Goal: Check status: Check status

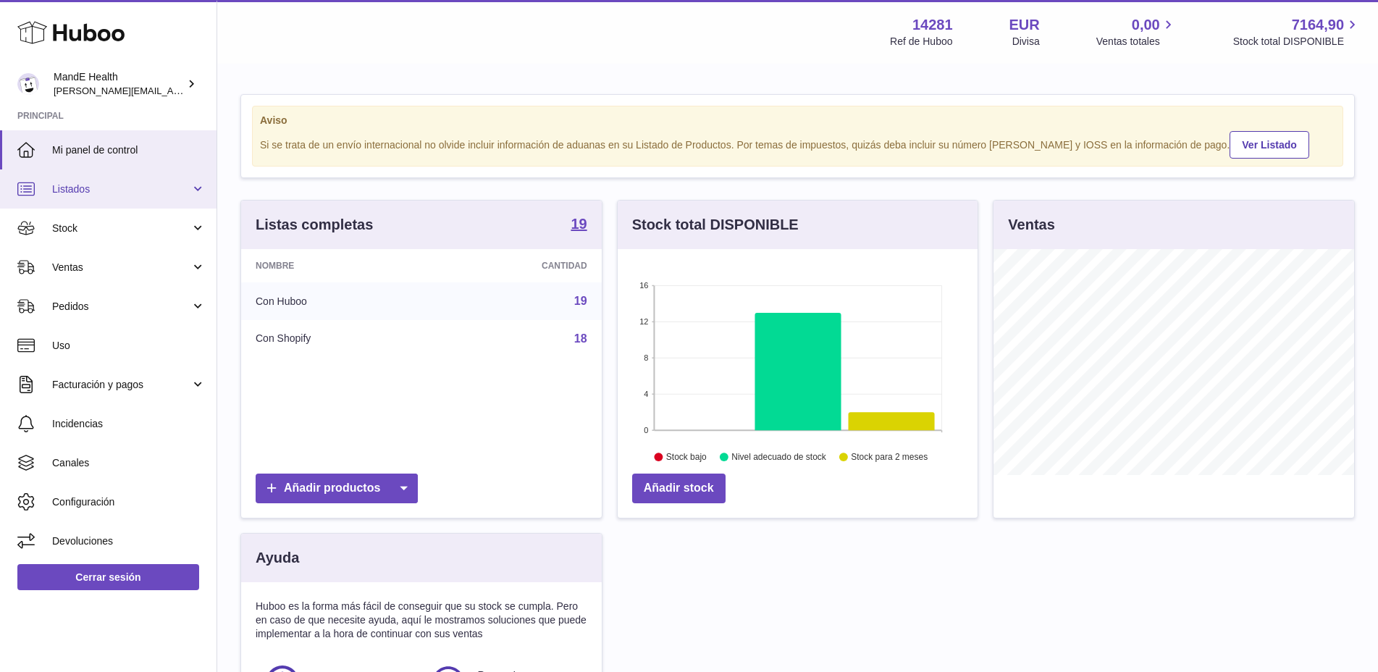
scroll to position [226, 360]
click at [109, 159] on link "Mi panel de control" at bounding box center [108, 149] width 217 height 39
click at [81, 225] on span "Stock" at bounding box center [121, 229] width 138 height 14
click at [78, 232] on span "Stock" at bounding box center [121, 229] width 138 height 14
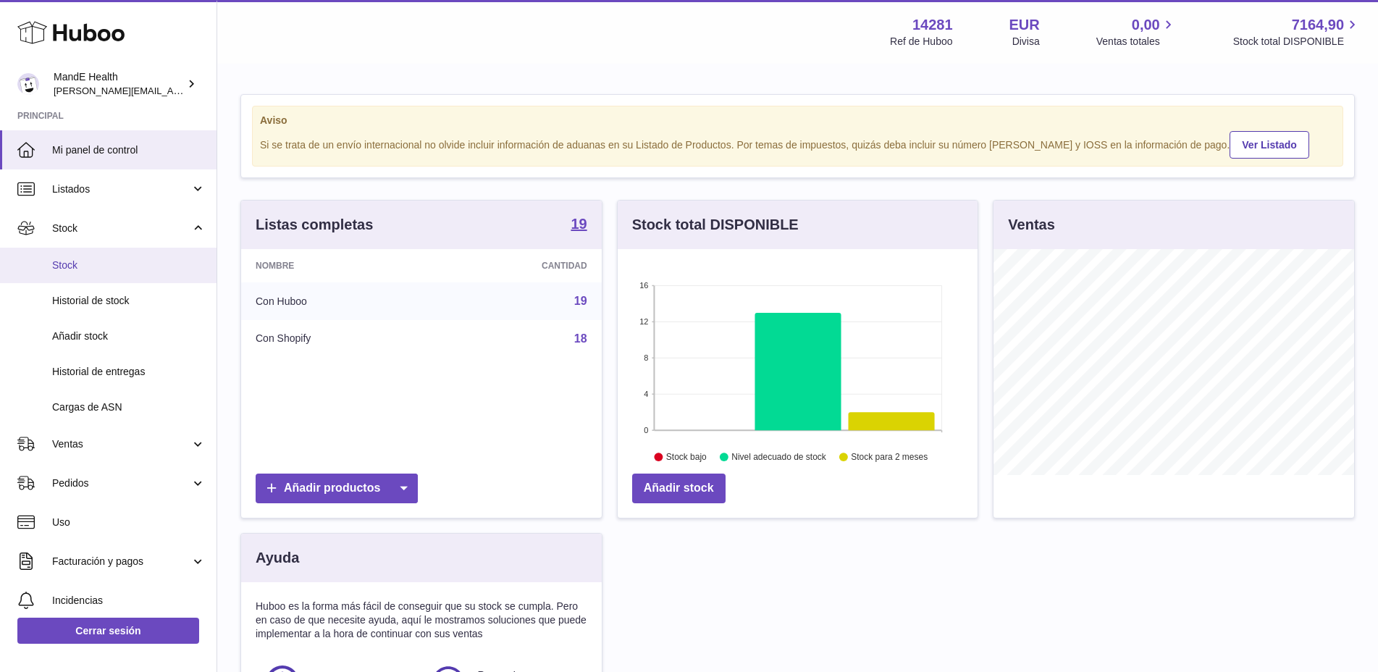
click at [79, 261] on span "Stock" at bounding box center [129, 266] width 154 height 14
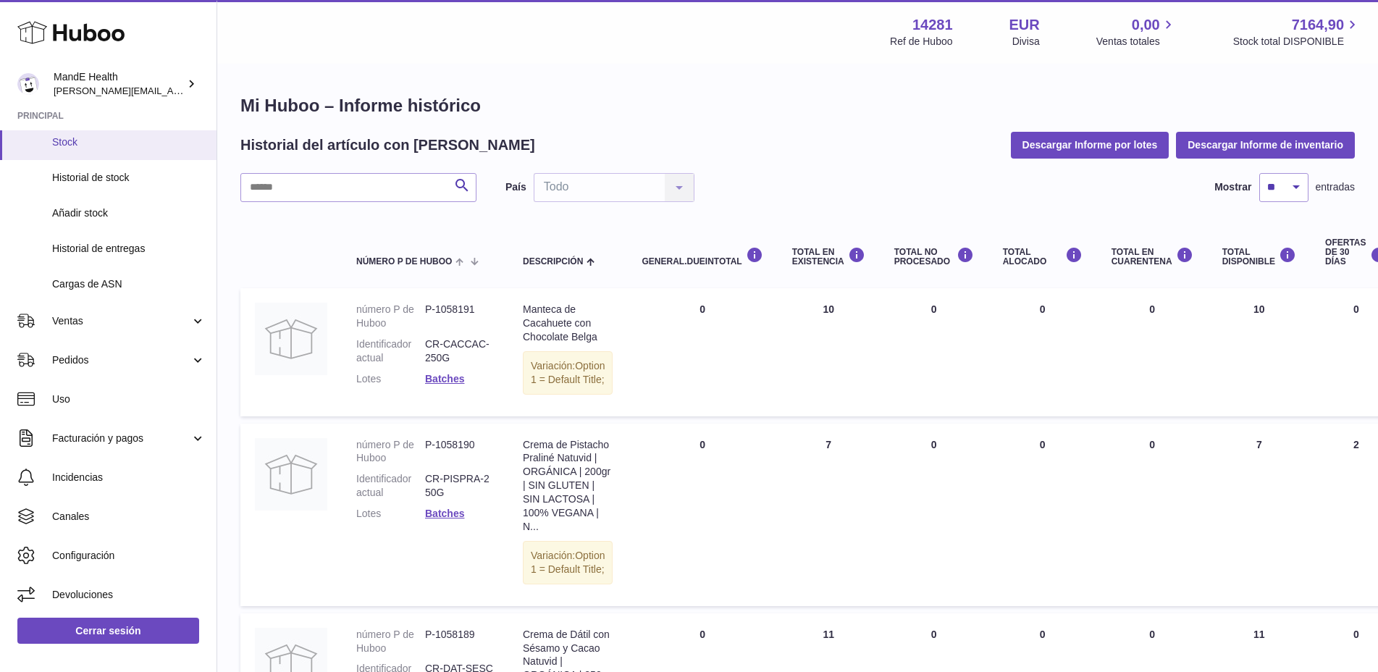
scroll to position [123, 0]
click at [115, 179] on span "Historial de stock" at bounding box center [129, 178] width 154 height 14
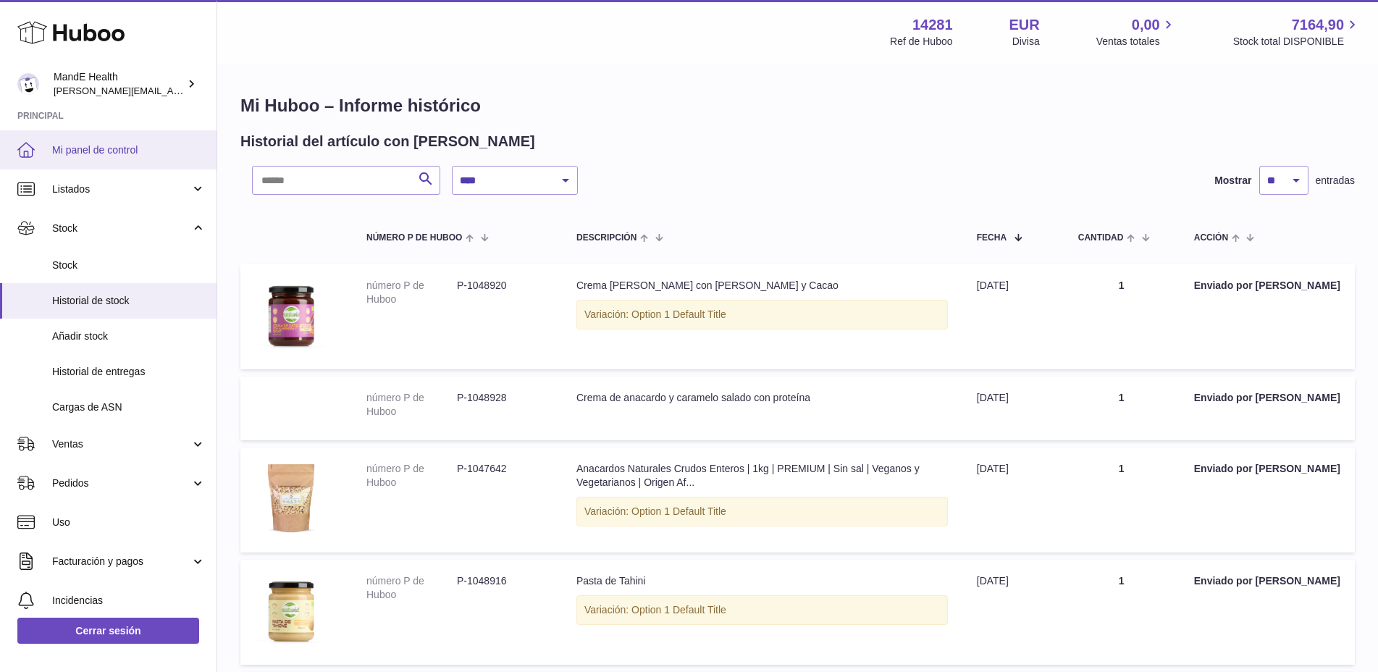
click at [122, 149] on span "Mi panel de control" at bounding box center [129, 150] width 154 height 14
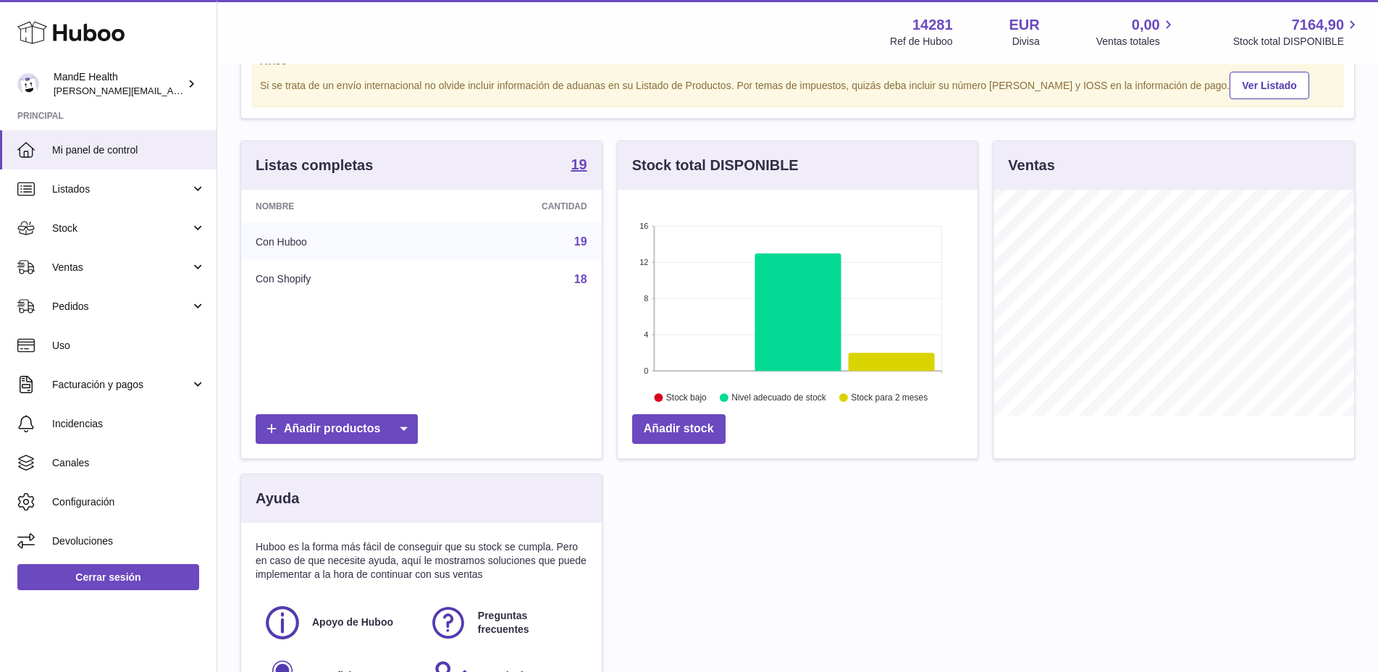
scroll to position [61, 0]
click at [581, 239] on link "19" at bounding box center [580, 240] width 13 height 12
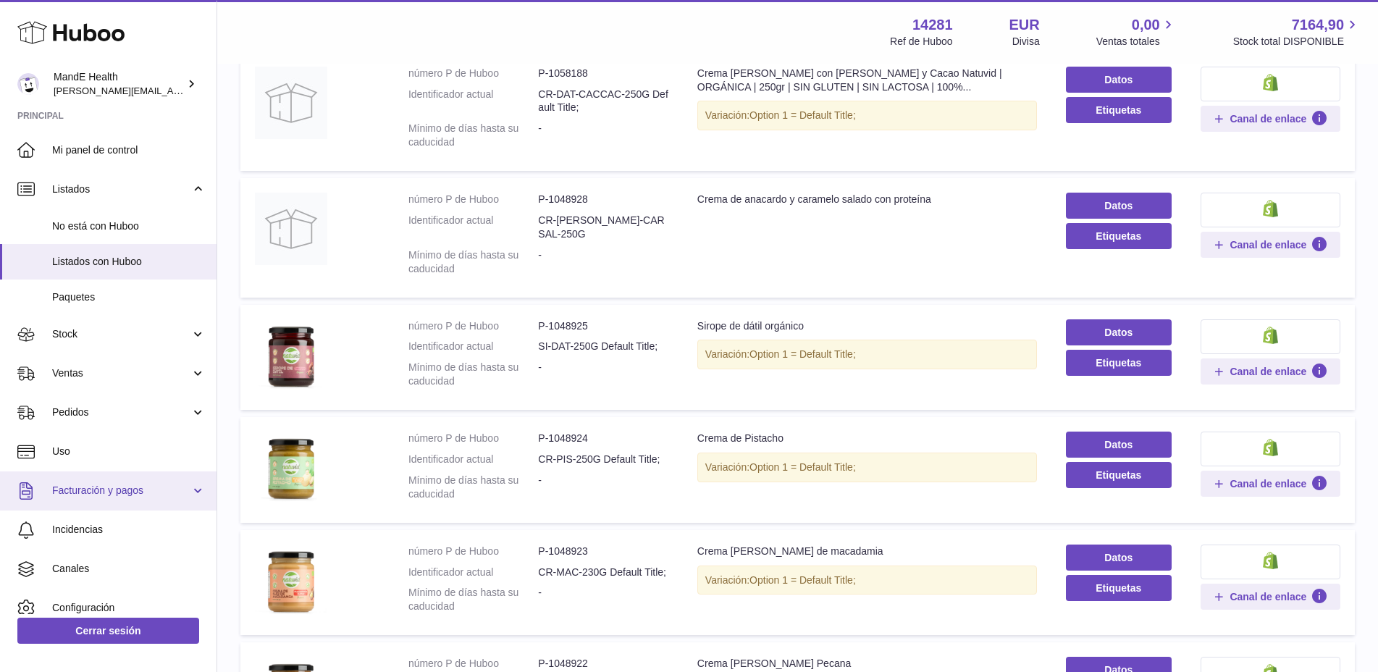
scroll to position [53, 0]
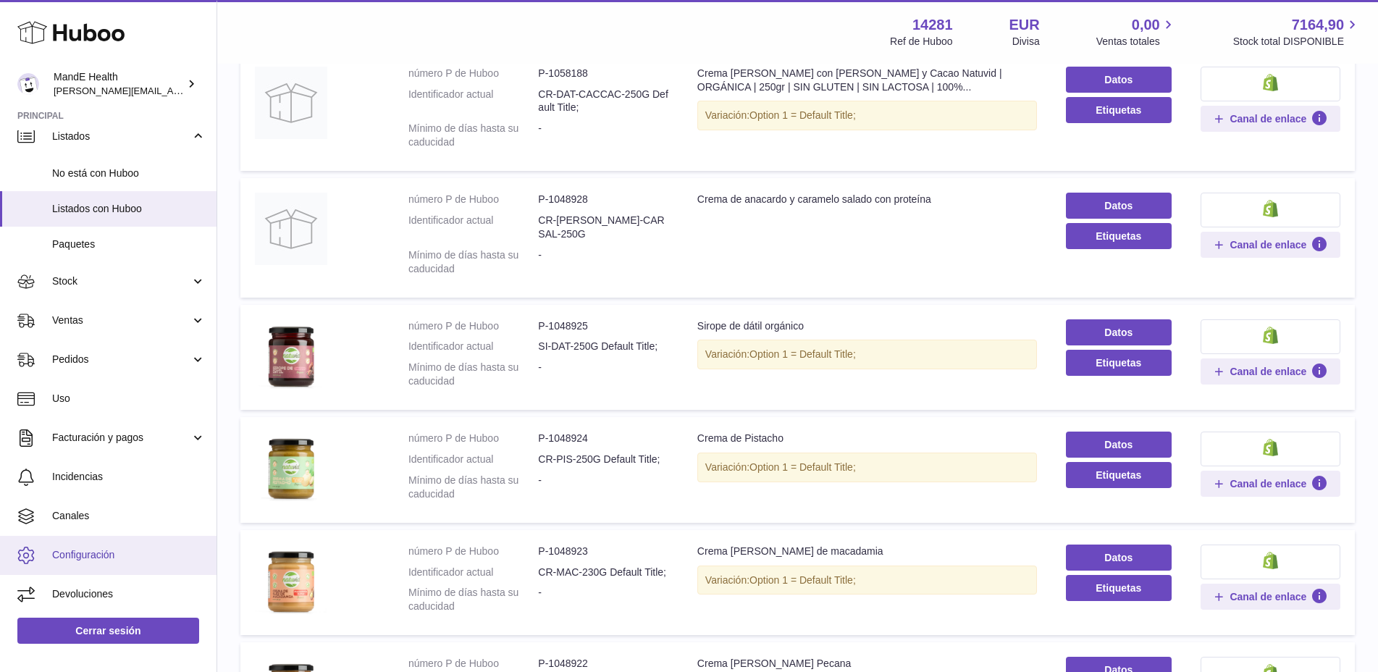
click at [72, 548] on span "Configuración" at bounding box center [129, 555] width 154 height 14
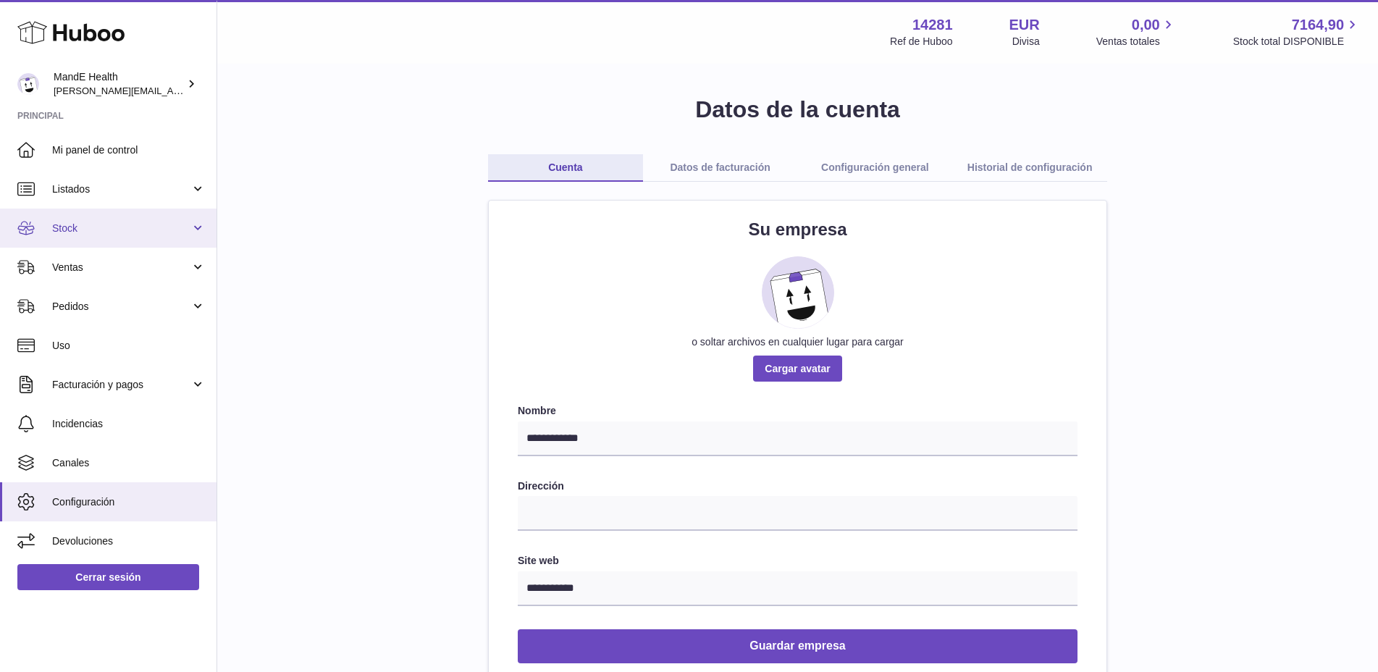
click at [83, 236] on link "Stock" at bounding box center [108, 228] width 217 height 39
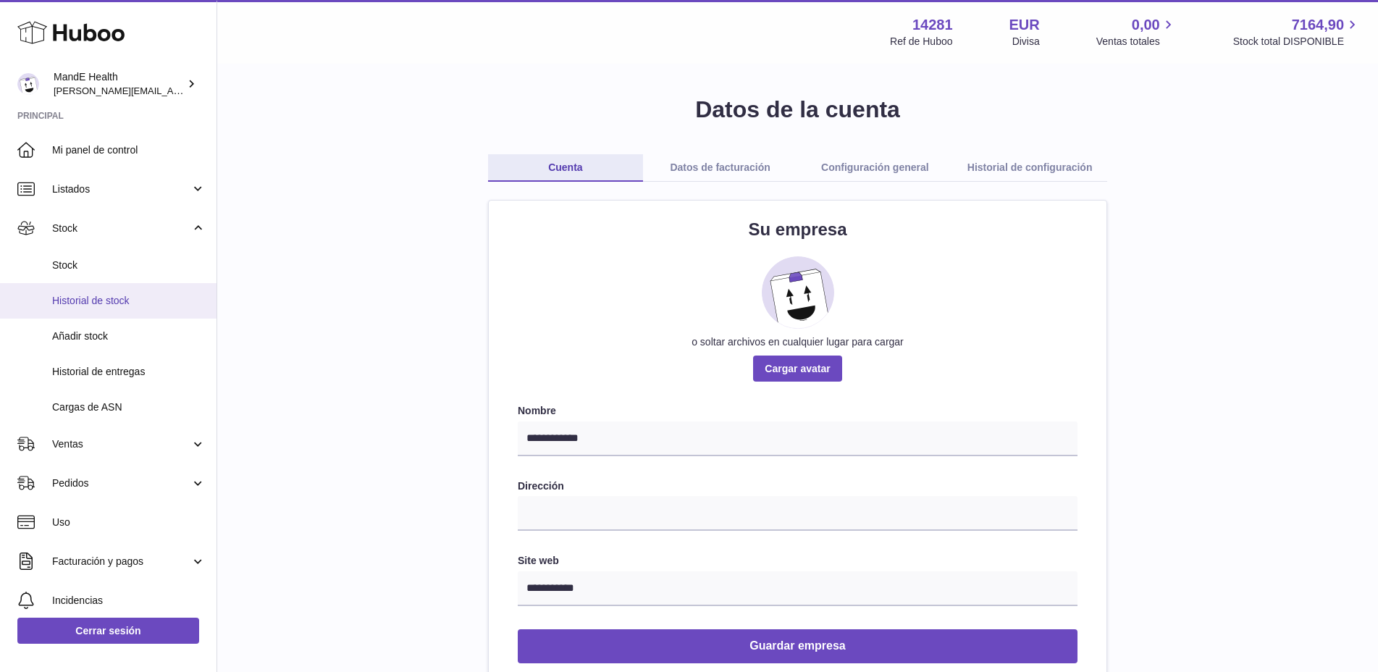
click at [89, 302] on span "Historial de stock" at bounding box center [129, 301] width 154 height 14
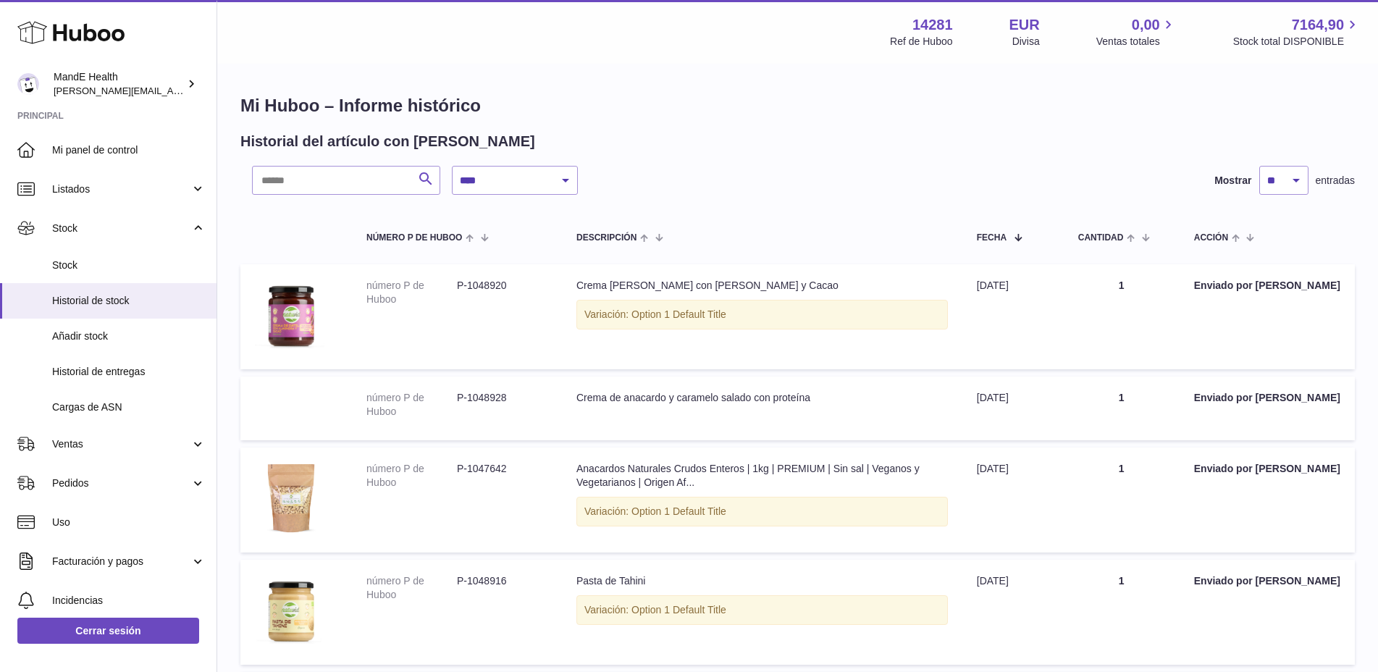
click at [422, 180] on icon "submit" at bounding box center [425, 179] width 17 height 18
click at [543, 180] on select "**********" at bounding box center [515, 180] width 126 height 29
click at [452, 166] on select "**********" at bounding box center [515, 180] width 126 height 29
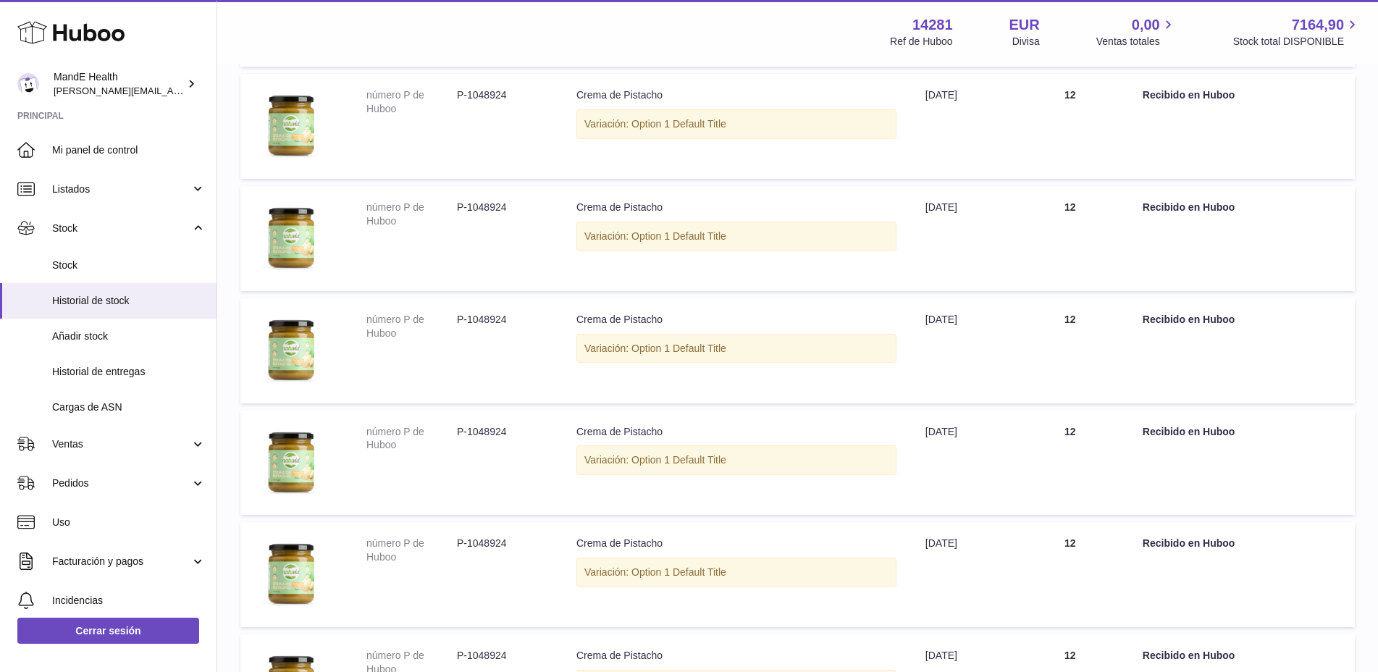
scroll to position [866, 0]
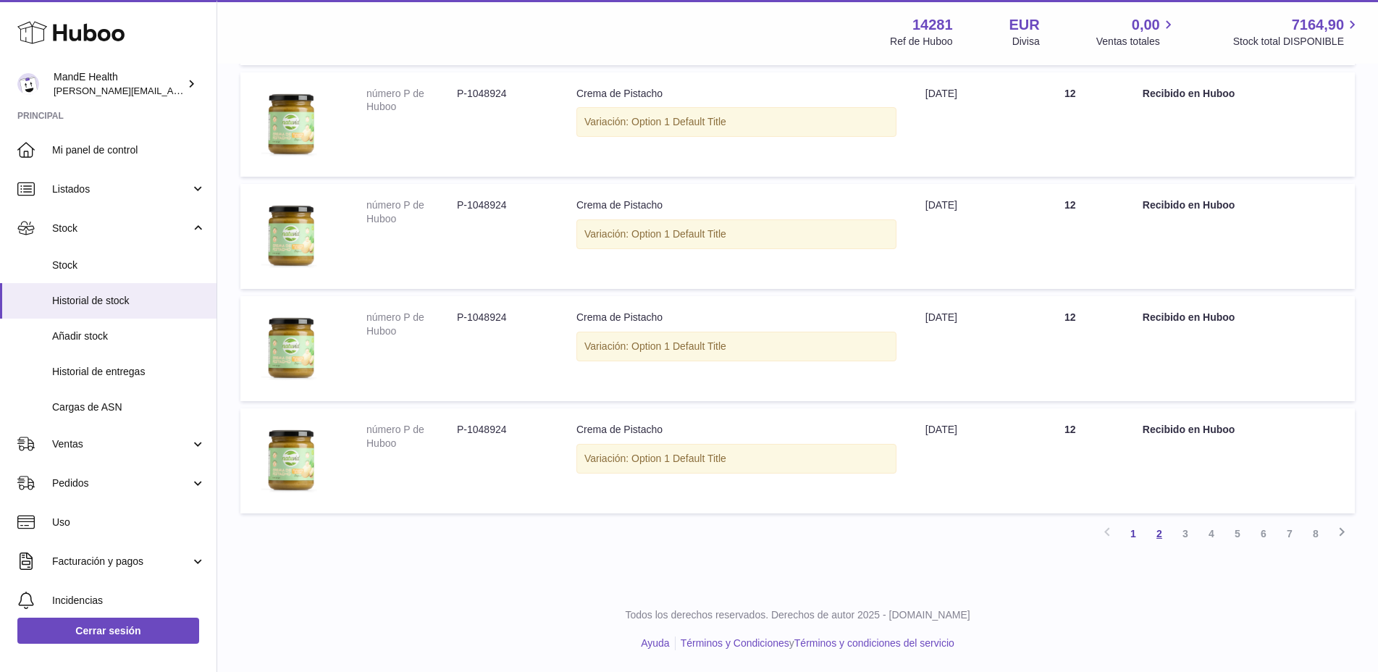
click at [1162, 532] on link "2" at bounding box center [1160, 534] width 26 height 26
click at [1300, 530] on link "7" at bounding box center [1290, 534] width 26 height 26
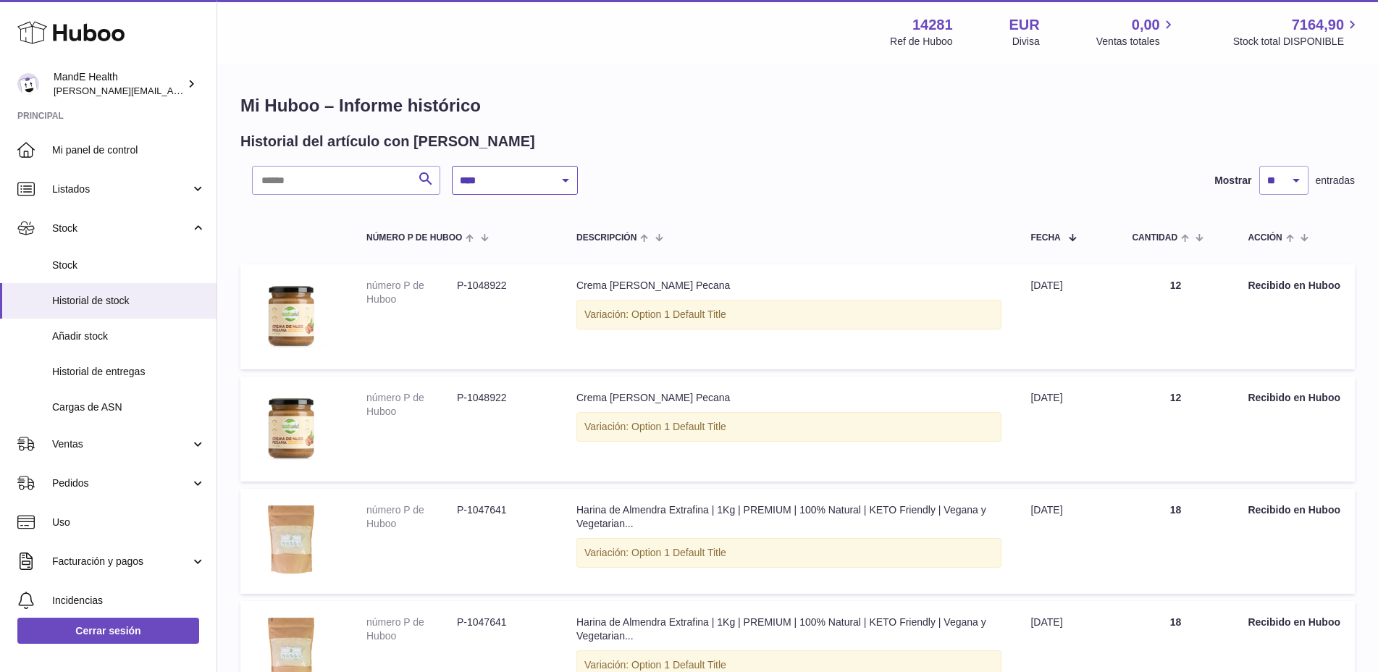
click at [540, 184] on select "**********" at bounding box center [515, 180] width 126 height 29
select select "*"
click at [452, 166] on select "**********" at bounding box center [515, 180] width 126 height 29
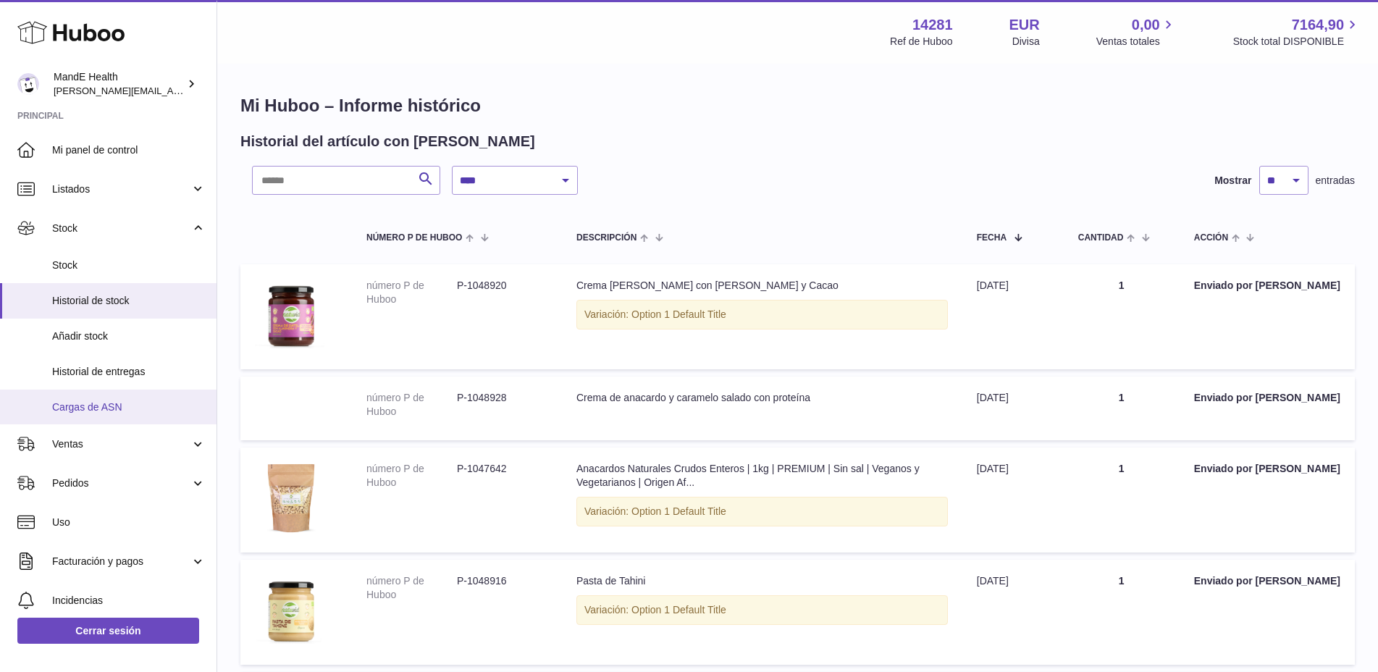
click at [88, 401] on span "Cargas de ASN" at bounding box center [129, 408] width 154 height 14
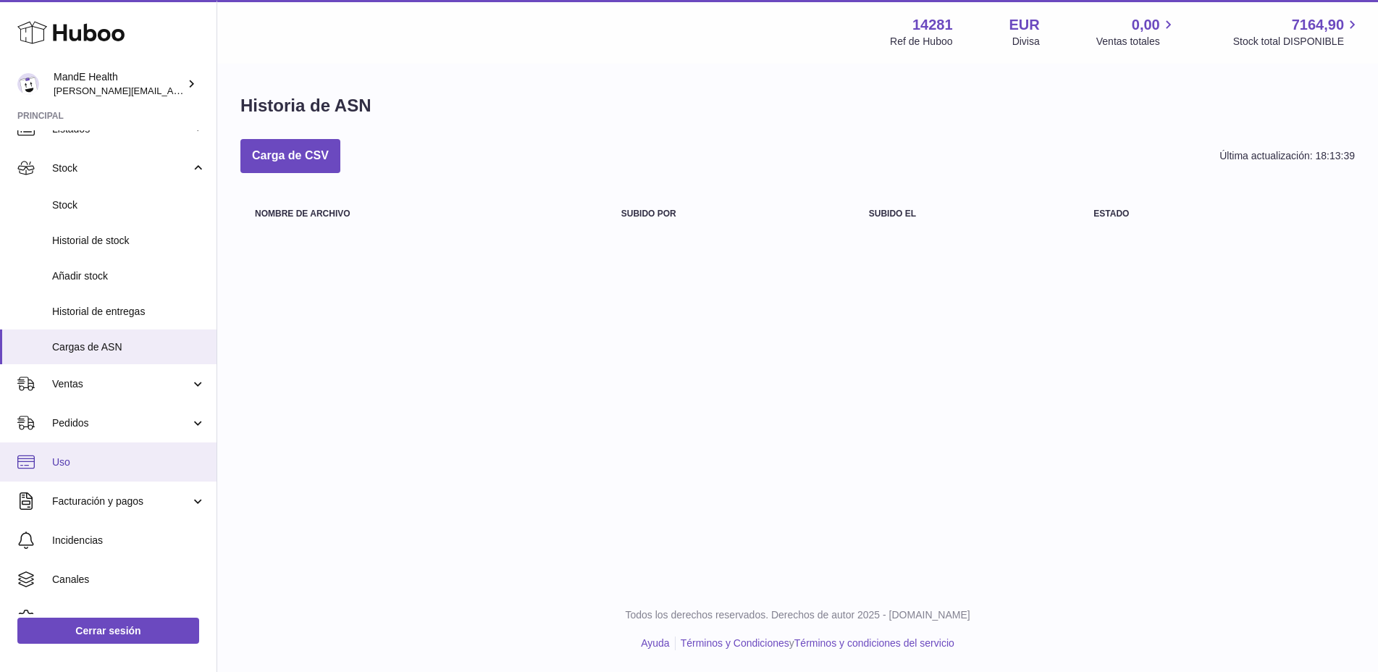
scroll to position [75, 0]
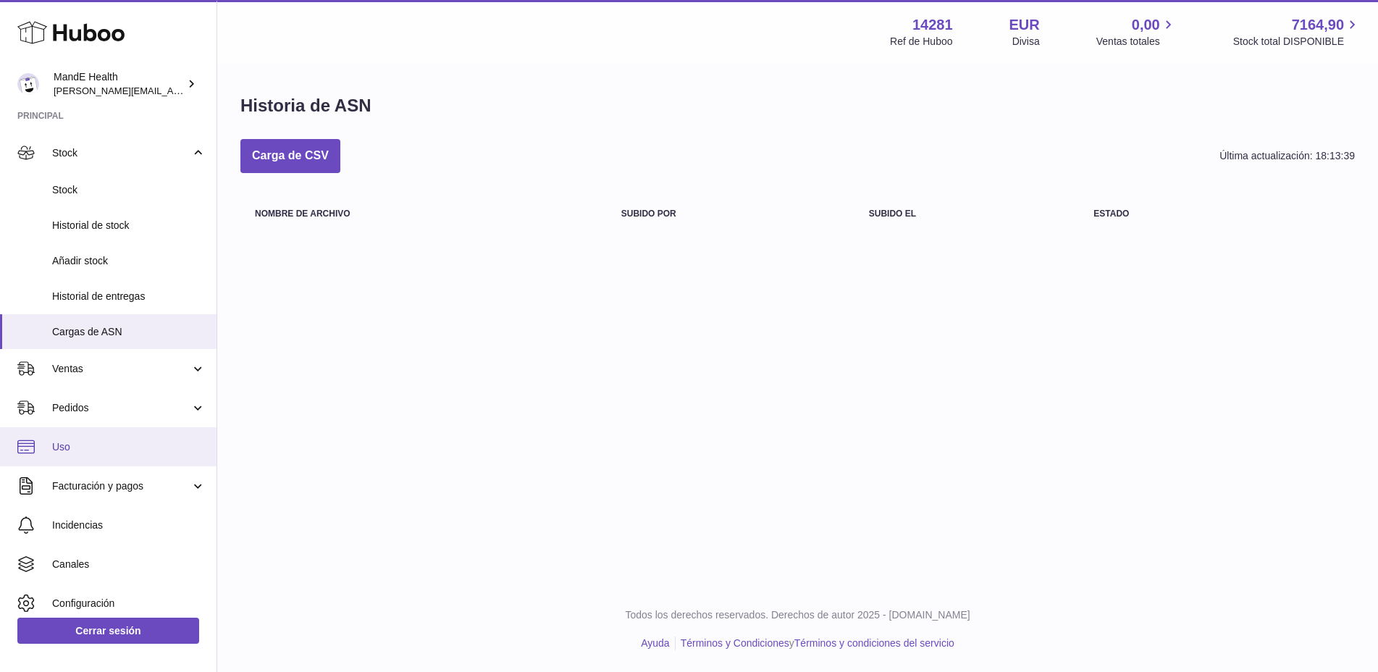
click at [80, 443] on span "Uso" at bounding box center [129, 447] width 154 height 14
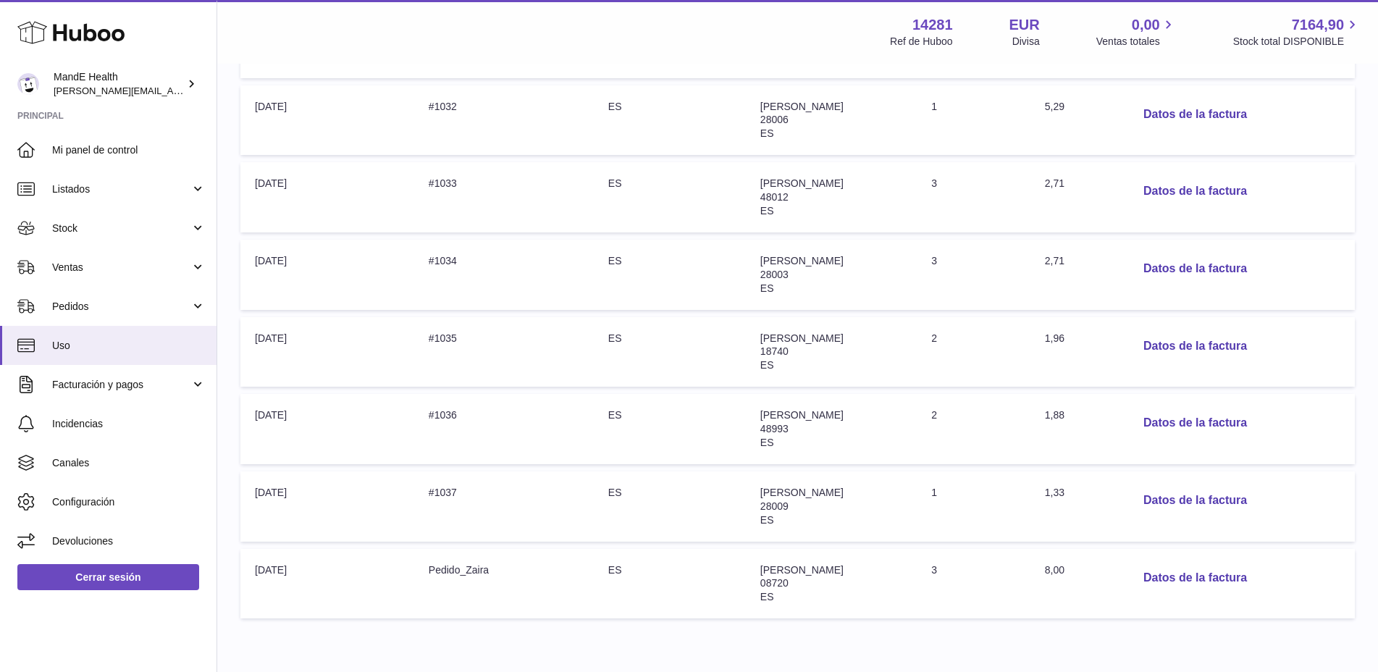
scroll to position [422, 0]
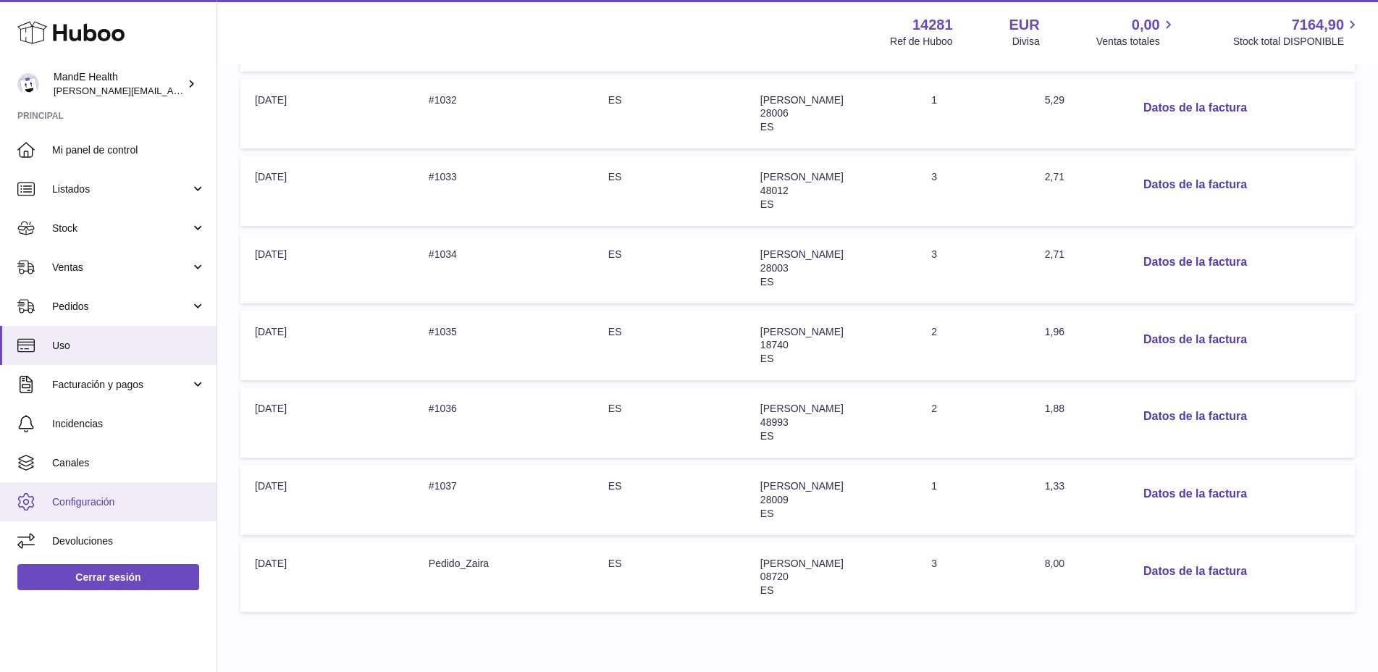
click at [66, 511] on link "Configuración" at bounding box center [108, 501] width 217 height 39
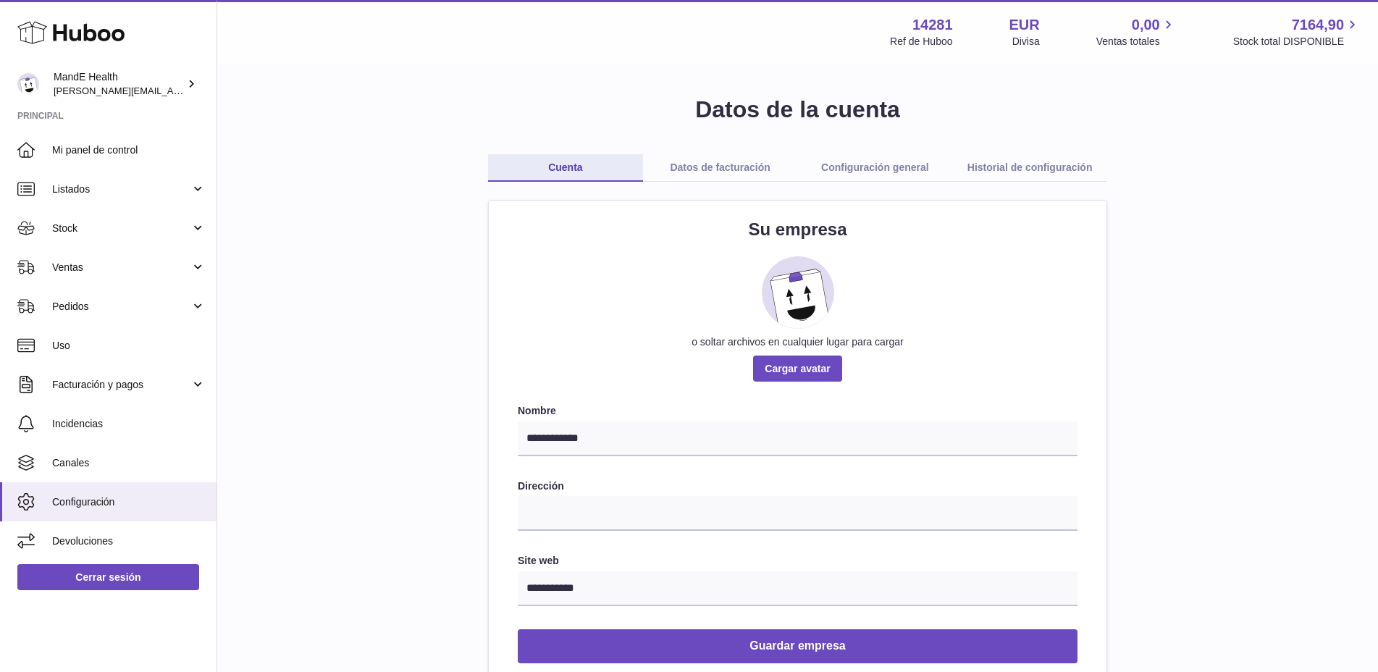
click at [900, 155] on link "Configuración general" at bounding box center [875, 168] width 155 height 28
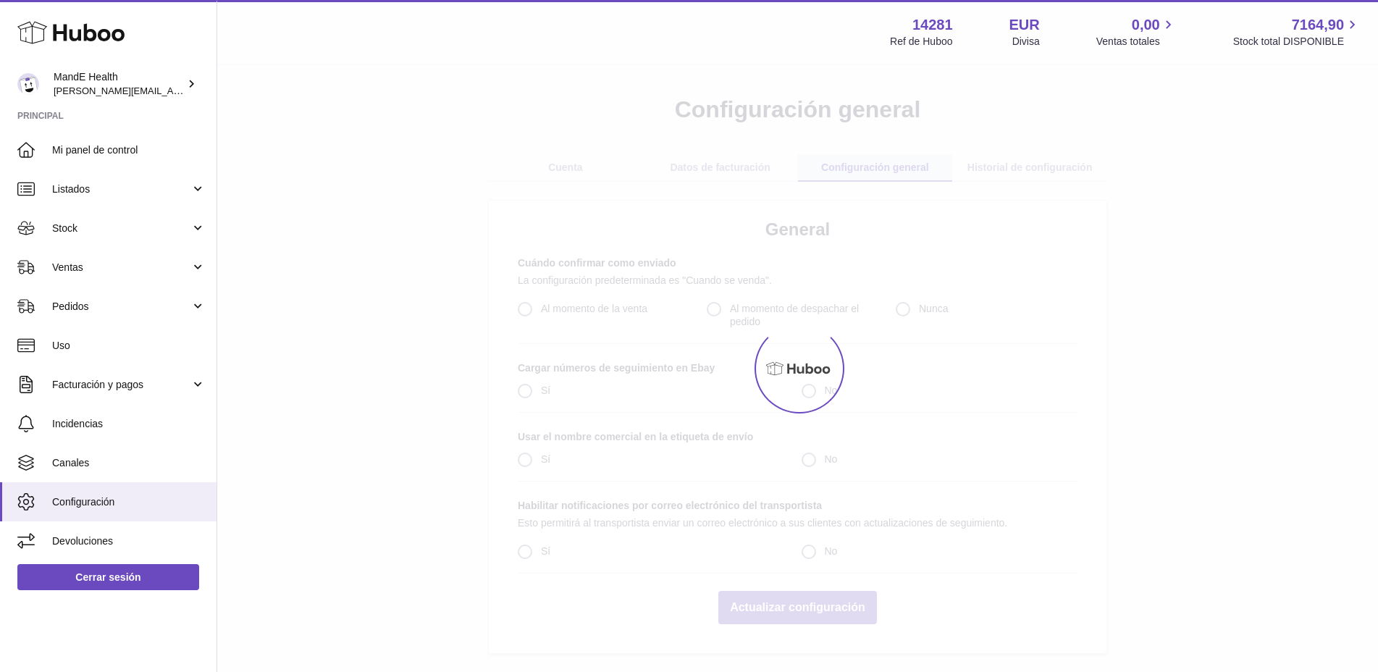
click at [1026, 163] on div at bounding box center [797, 368] width 1161 height 607
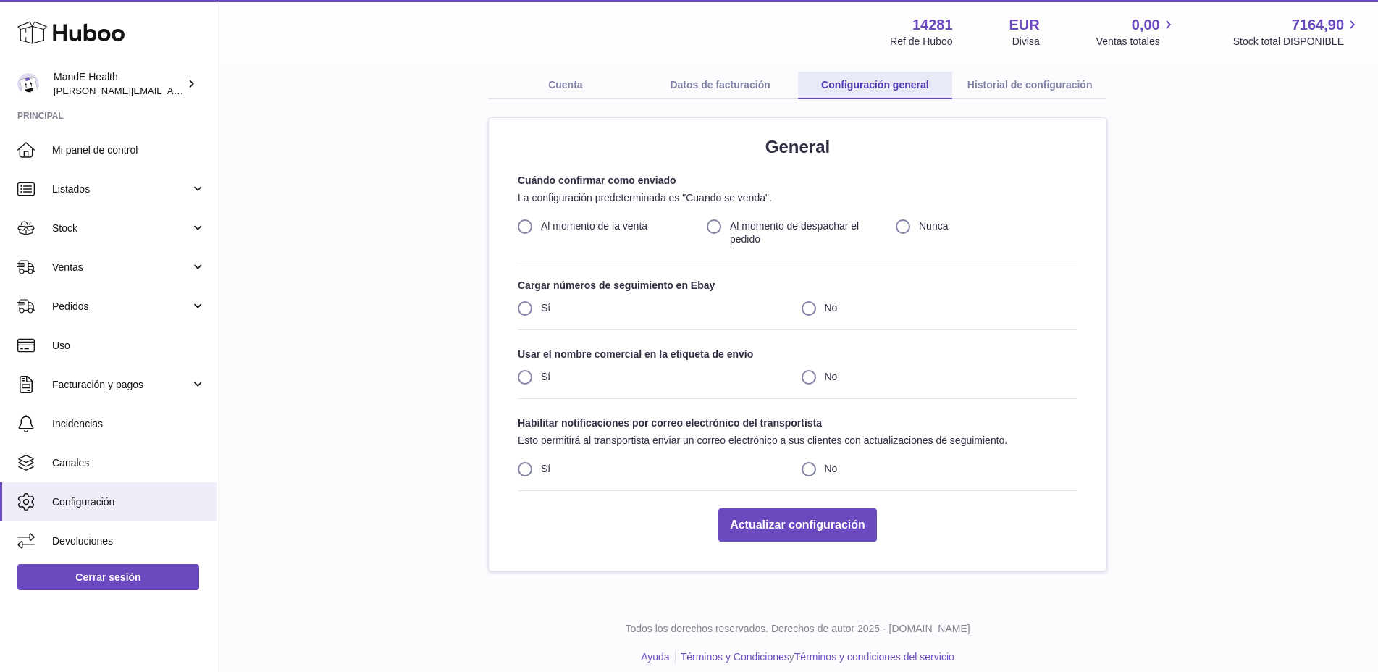
scroll to position [96, 0]
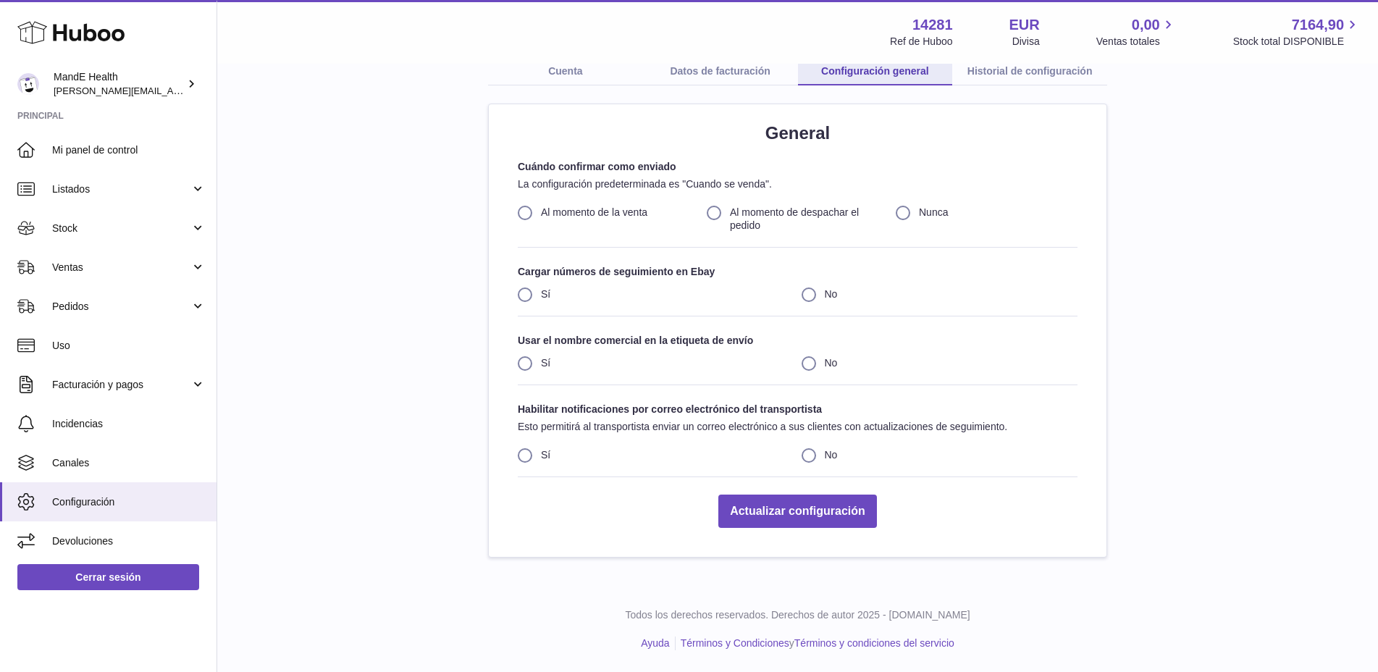
click at [999, 75] on link "Historial de configuración" at bounding box center [1030, 72] width 155 height 28
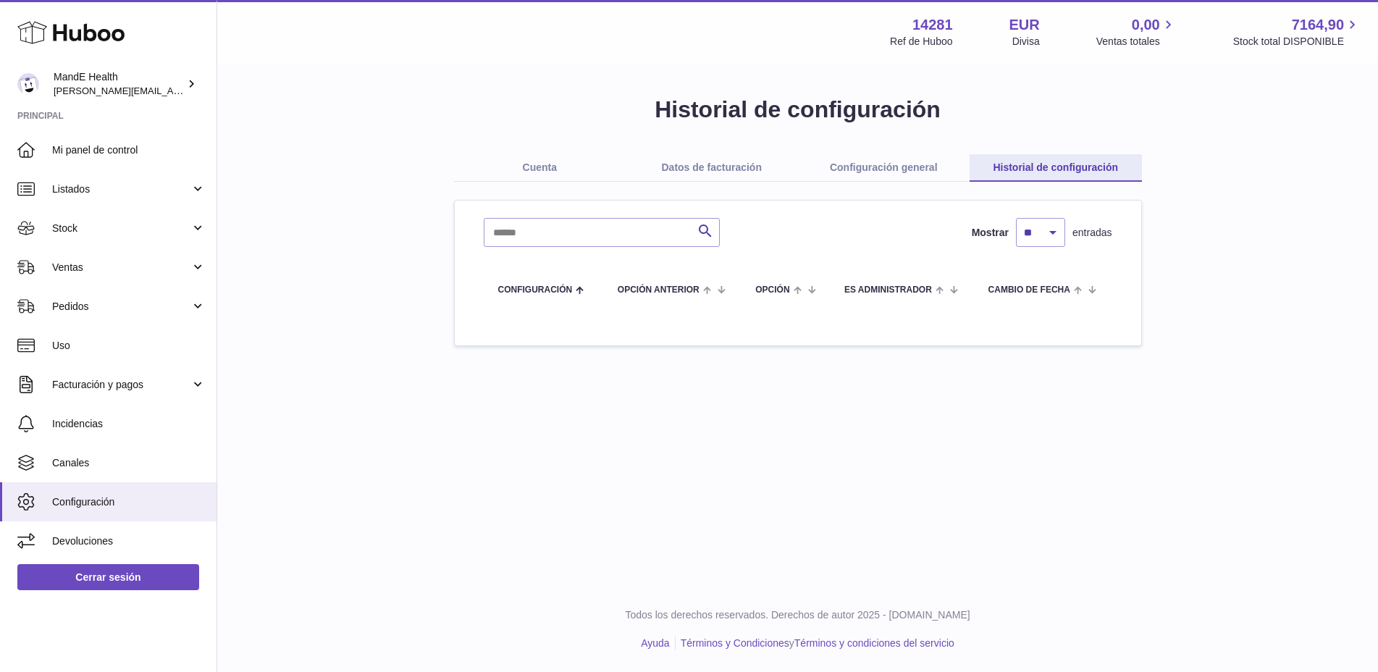
click at [730, 169] on link "Datos de facturación" at bounding box center [712, 168] width 172 height 28
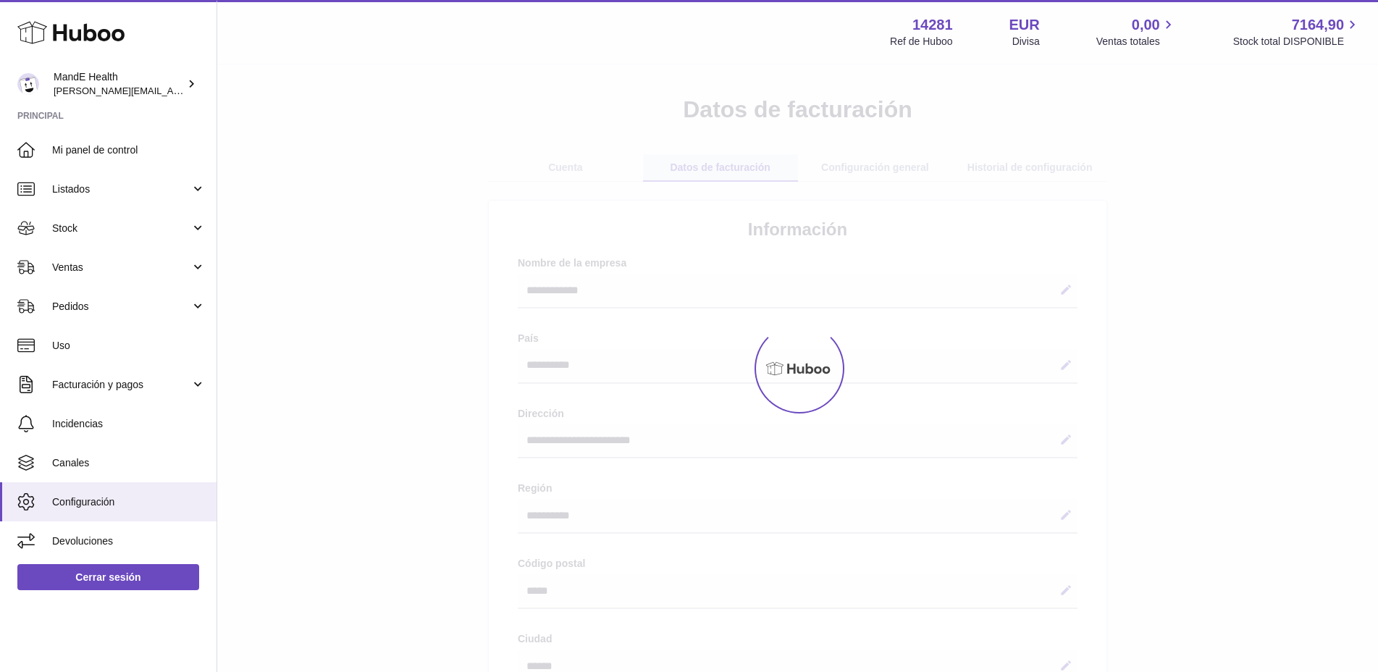
select select "**"
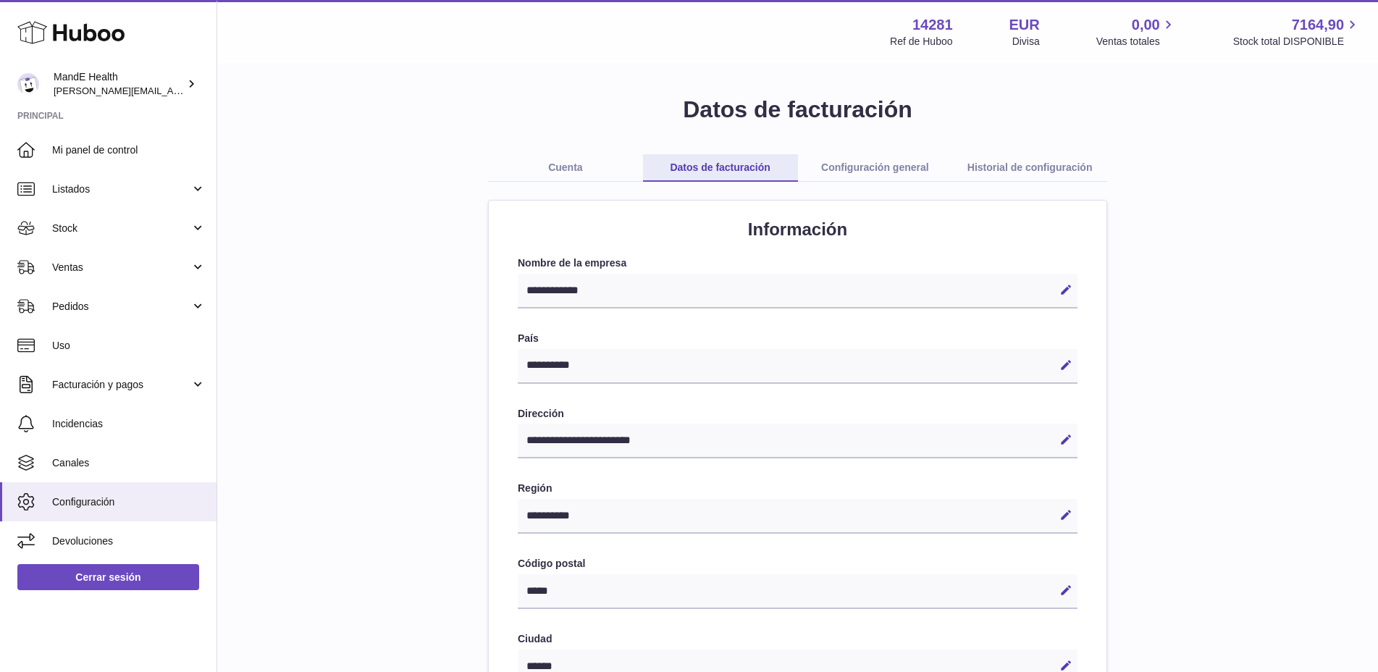
click at [531, 175] on link "Cuenta" at bounding box center [565, 168] width 155 height 28
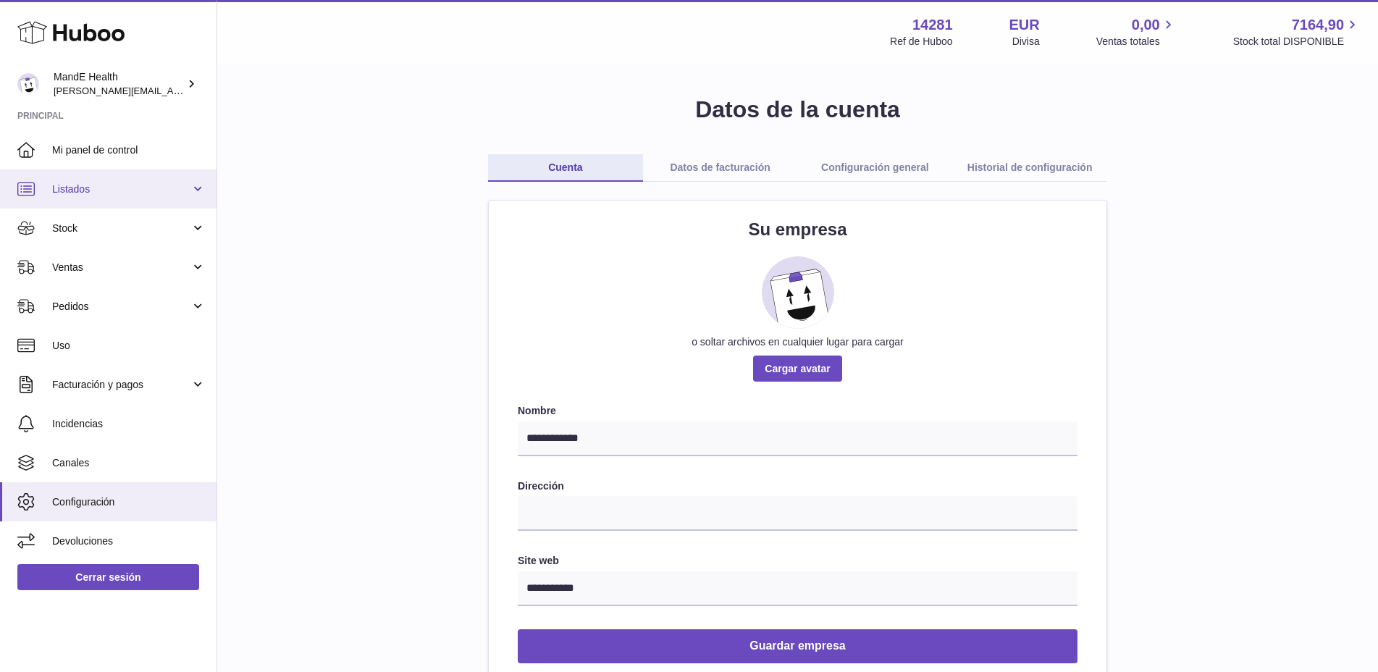
click at [100, 190] on span "Listados" at bounding box center [121, 190] width 138 height 14
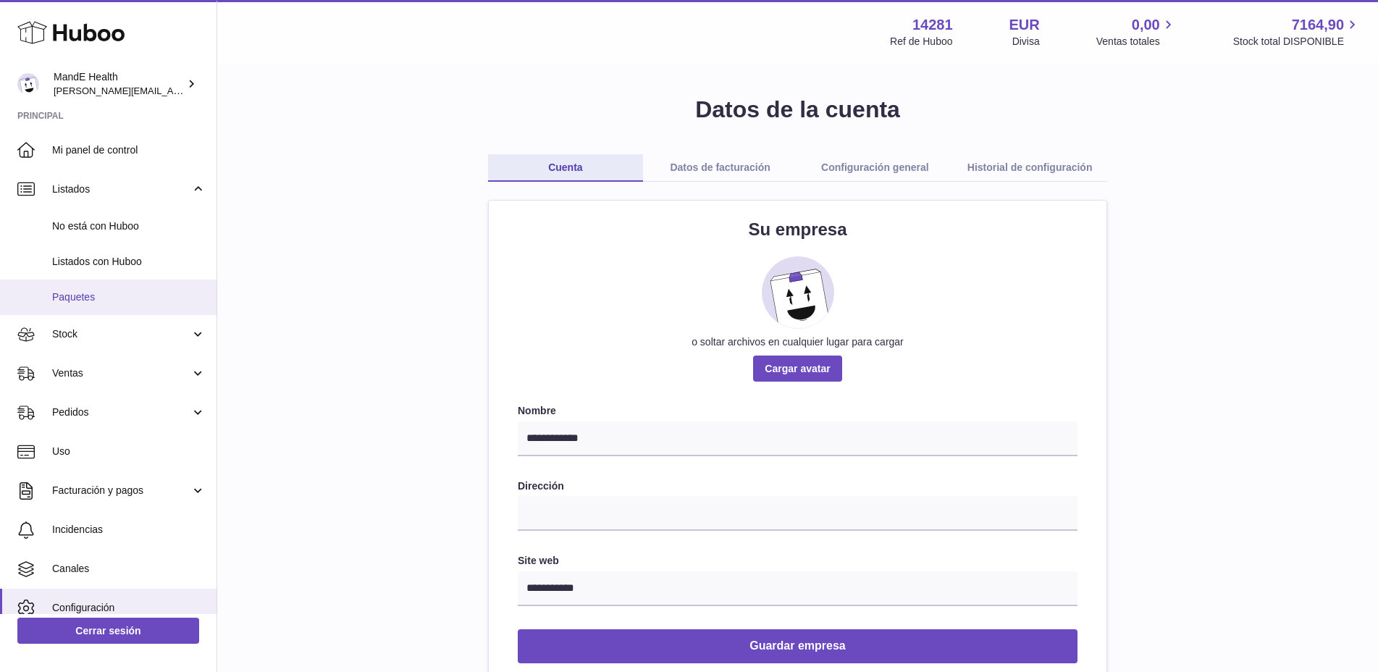
click at [91, 291] on span "Paquetes" at bounding box center [129, 297] width 154 height 14
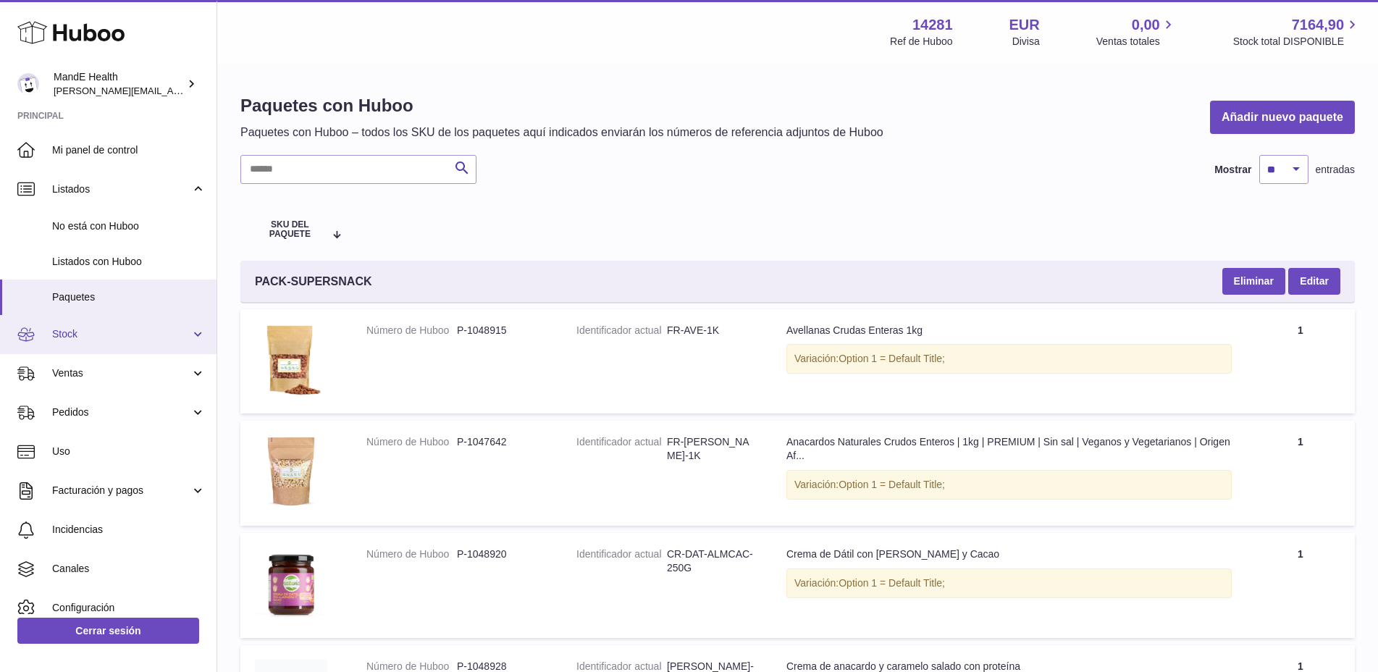
click at [93, 327] on link "Stock" at bounding box center [108, 334] width 217 height 39
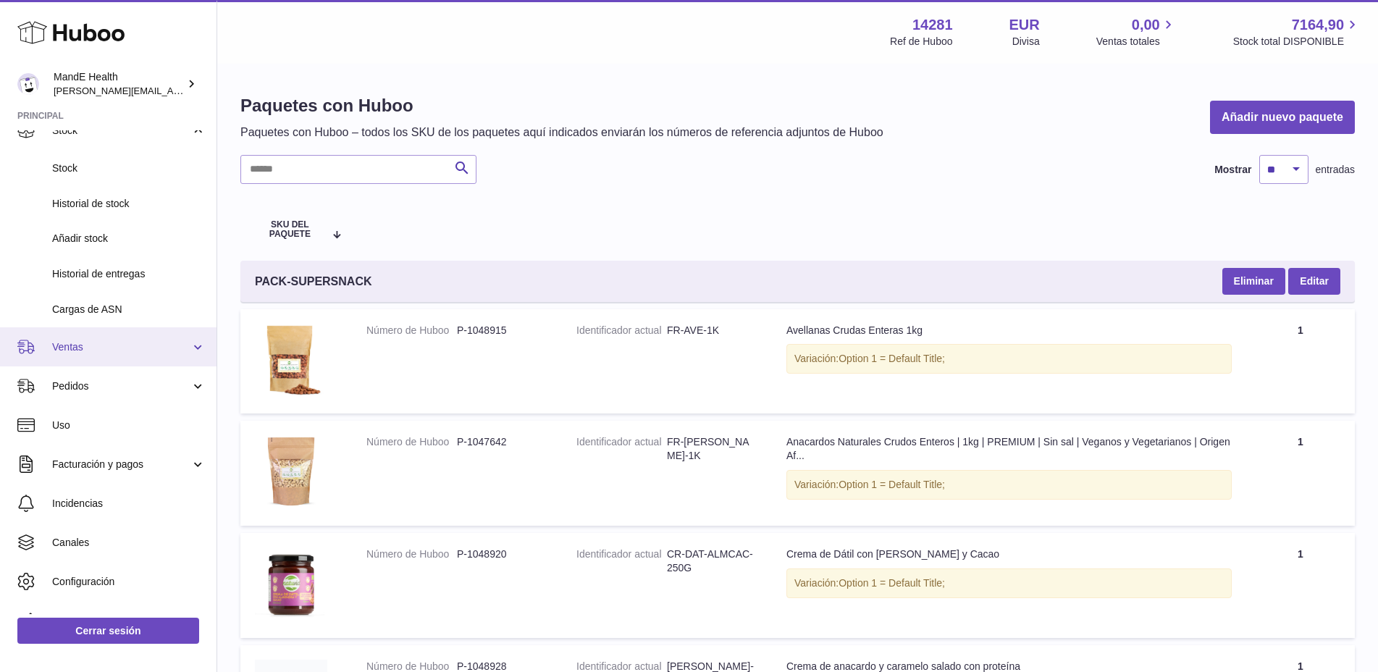
scroll to position [198, 0]
click at [91, 337] on link "Ventas" at bounding box center [108, 351] width 217 height 39
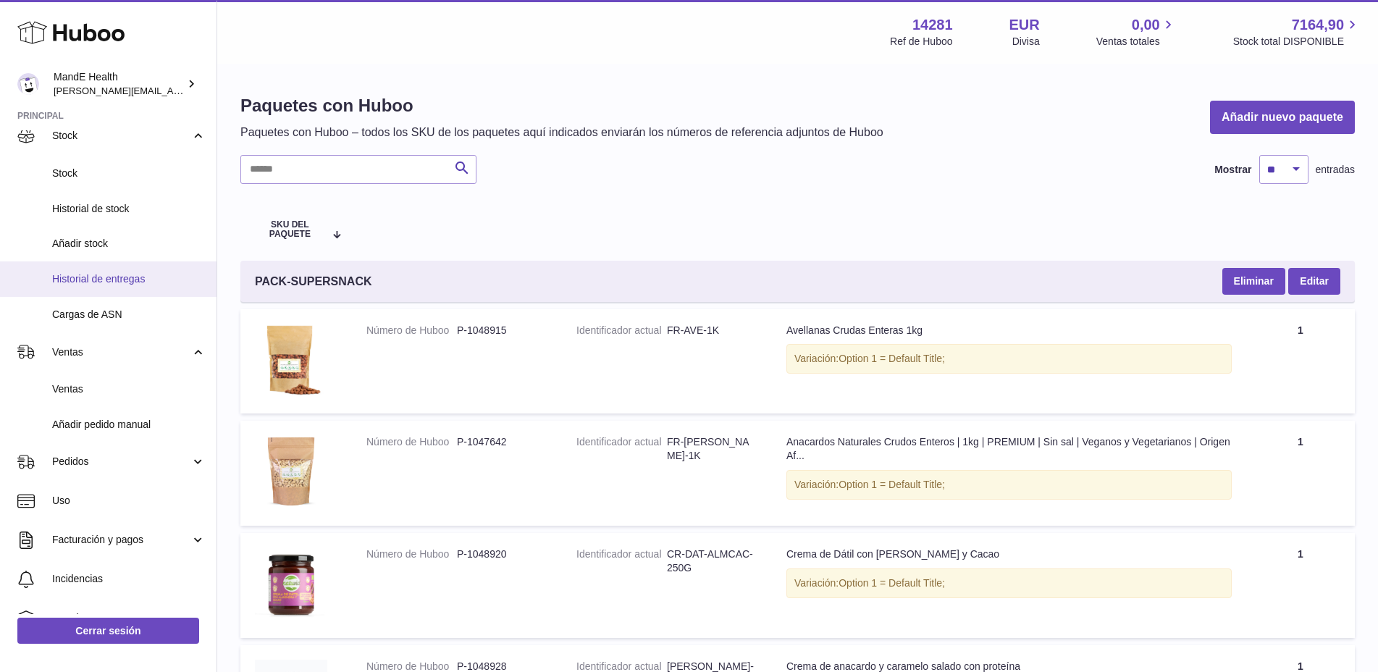
click at [91, 276] on span "Historial de entregas" at bounding box center [129, 279] width 154 height 14
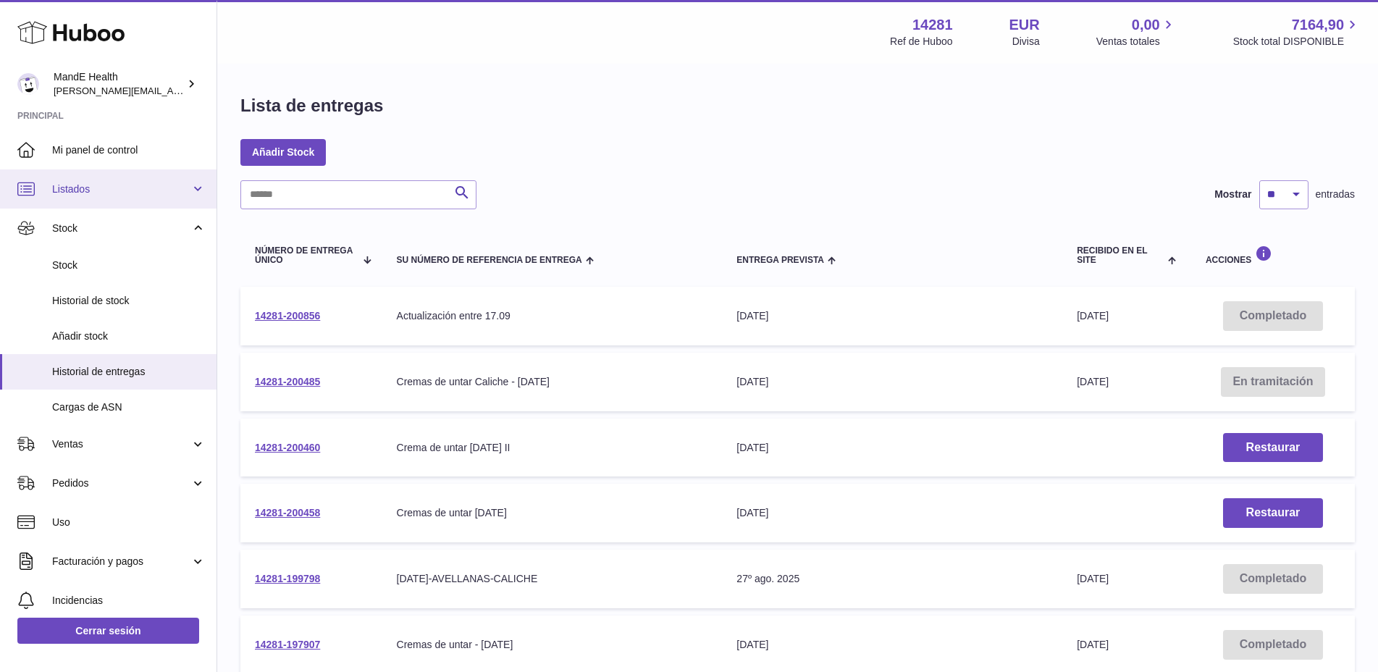
click at [100, 197] on link "Listados" at bounding box center [108, 189] width 217 height 39
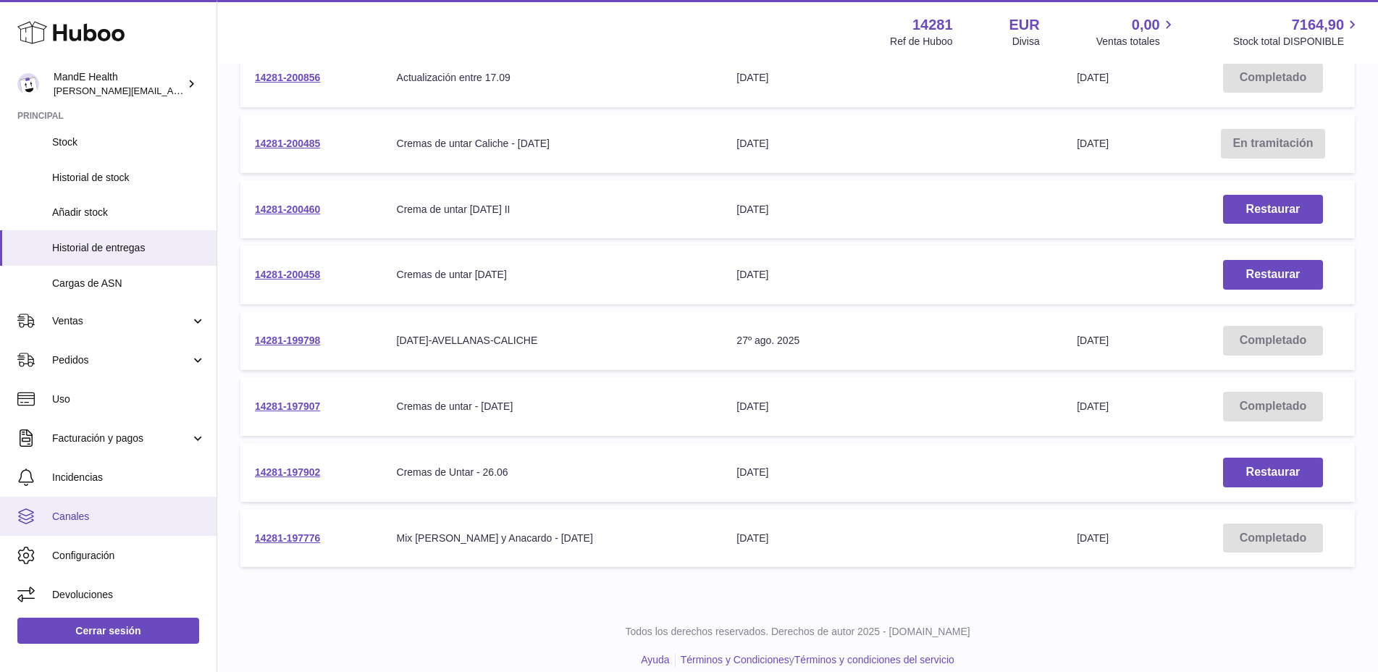
scroll to position [255, 0]
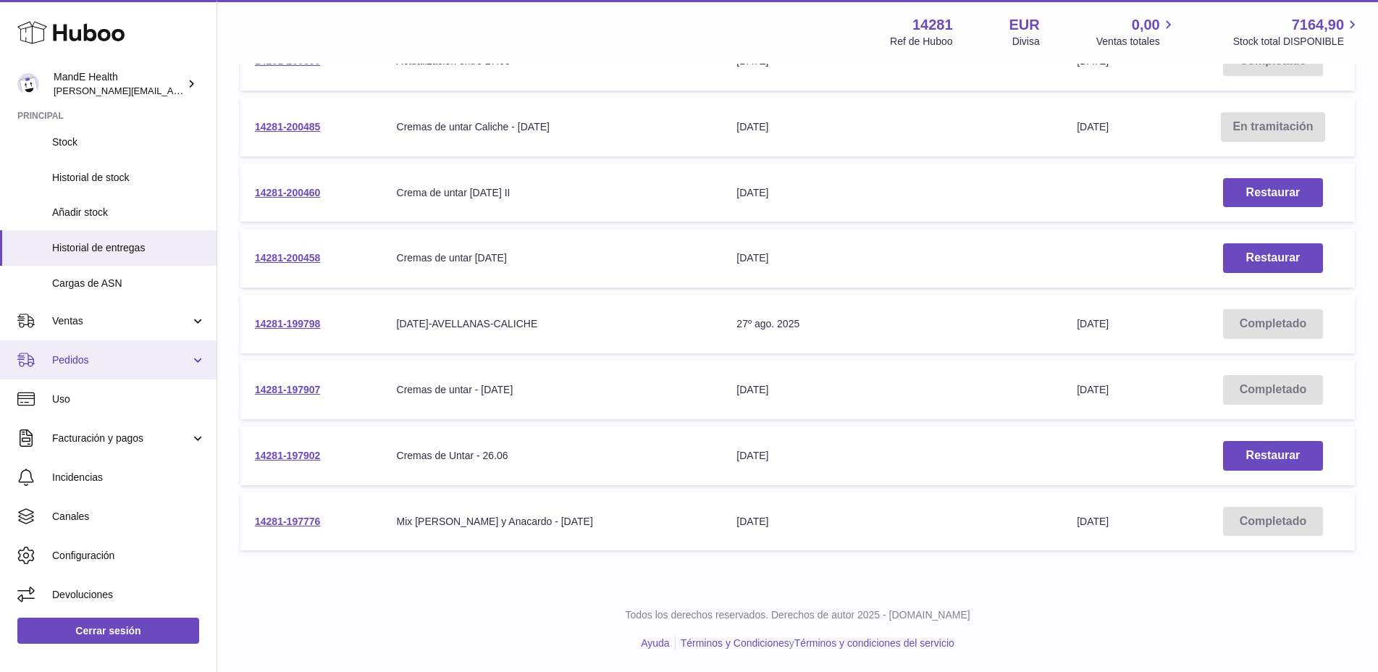
click at [84, 372] on link "Pedidos" at bounding box center [108, 359] width 217 height 39
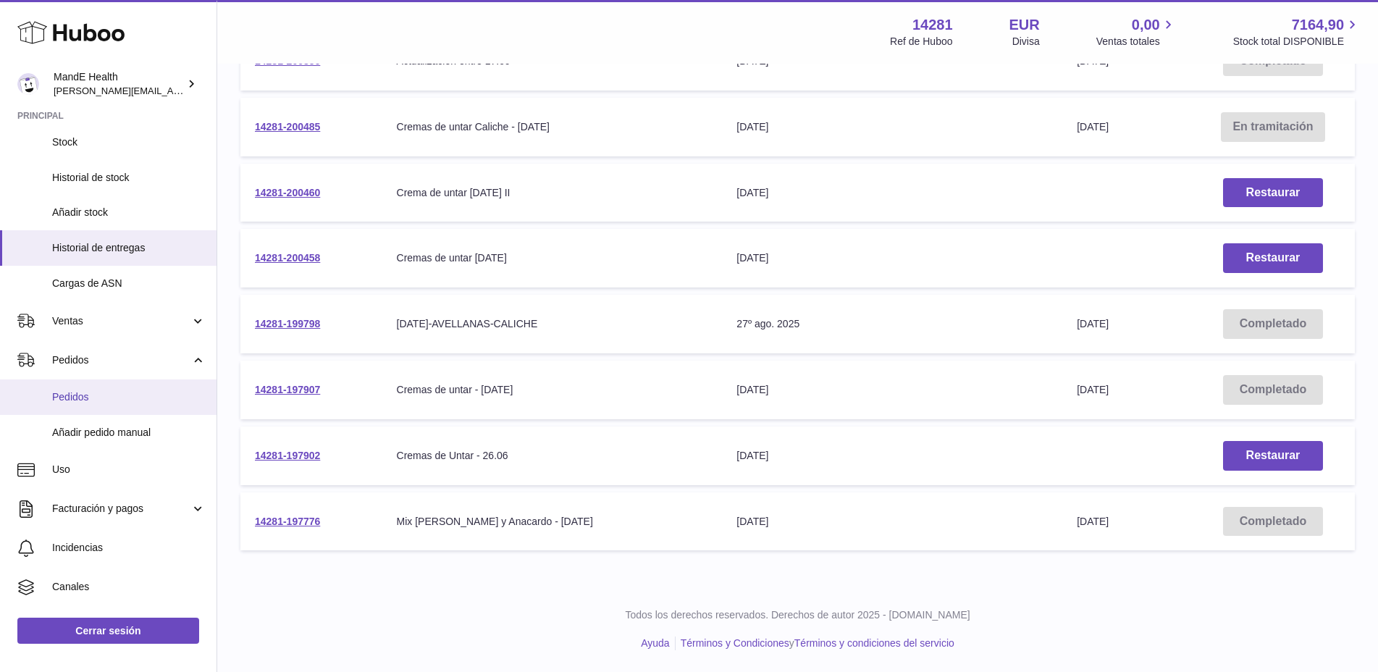
click at [85, 393] on span "Pedidos" at bounding box center [129, 397] width 154 height 14
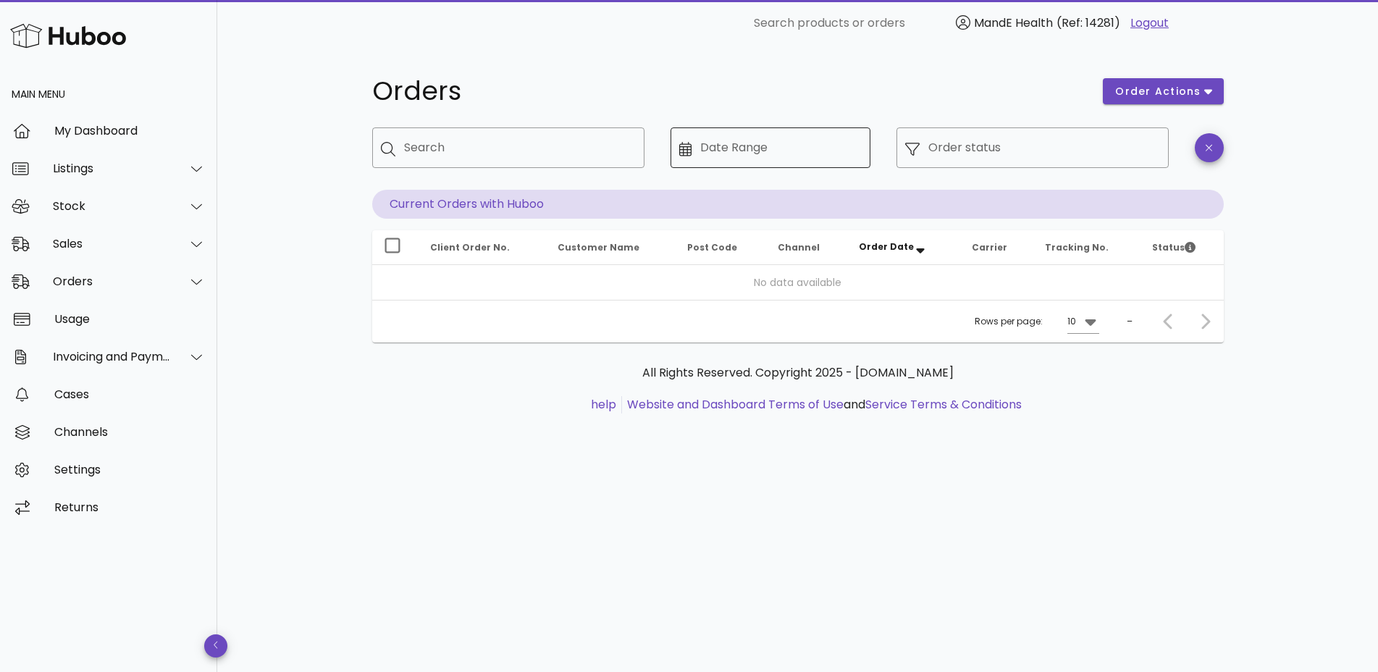
click at [787, 151] on input "Date Range" at bounding box center [781, 147] width 162 height 23
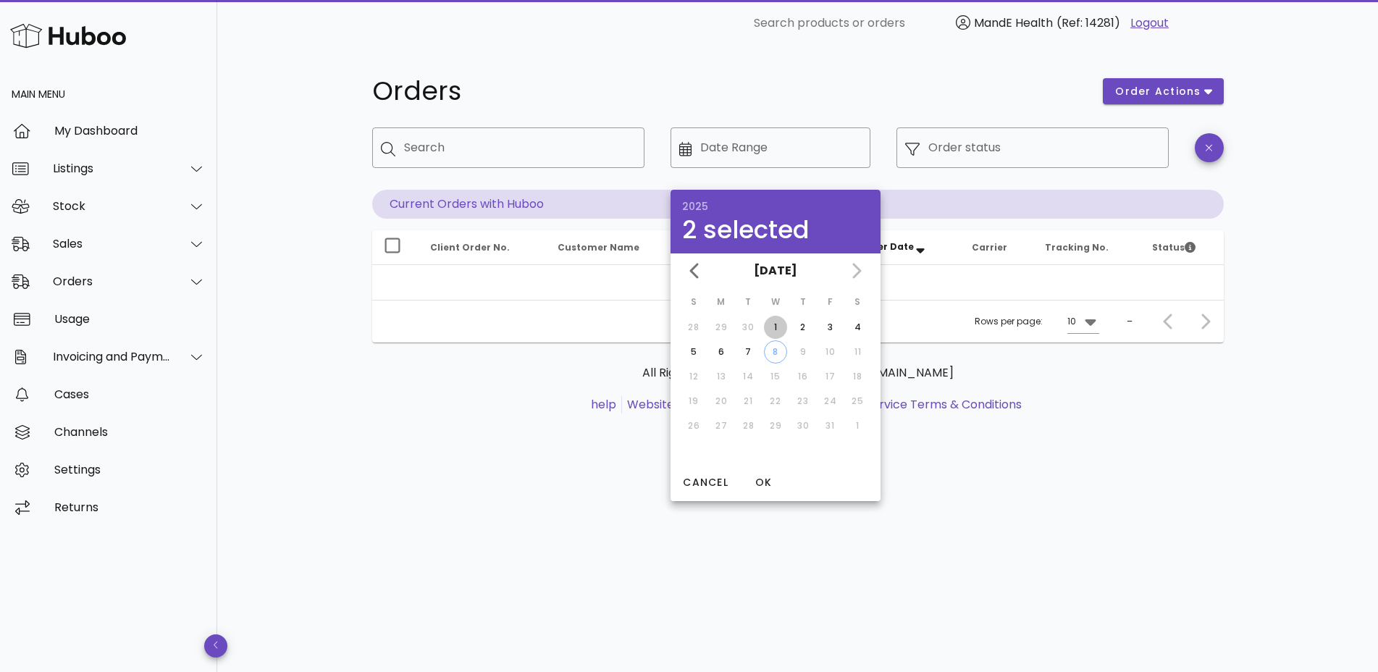
click at [777, 323] on div "1" at bounding box center [775, 327] width 23 height 13
click at [744, 349] on div "7" at bounding box center [748, 352] width 23 height 13
type input "**********"
click at [761, 482] on span "OK" at bounding box center [763, 482] width 35 height 15
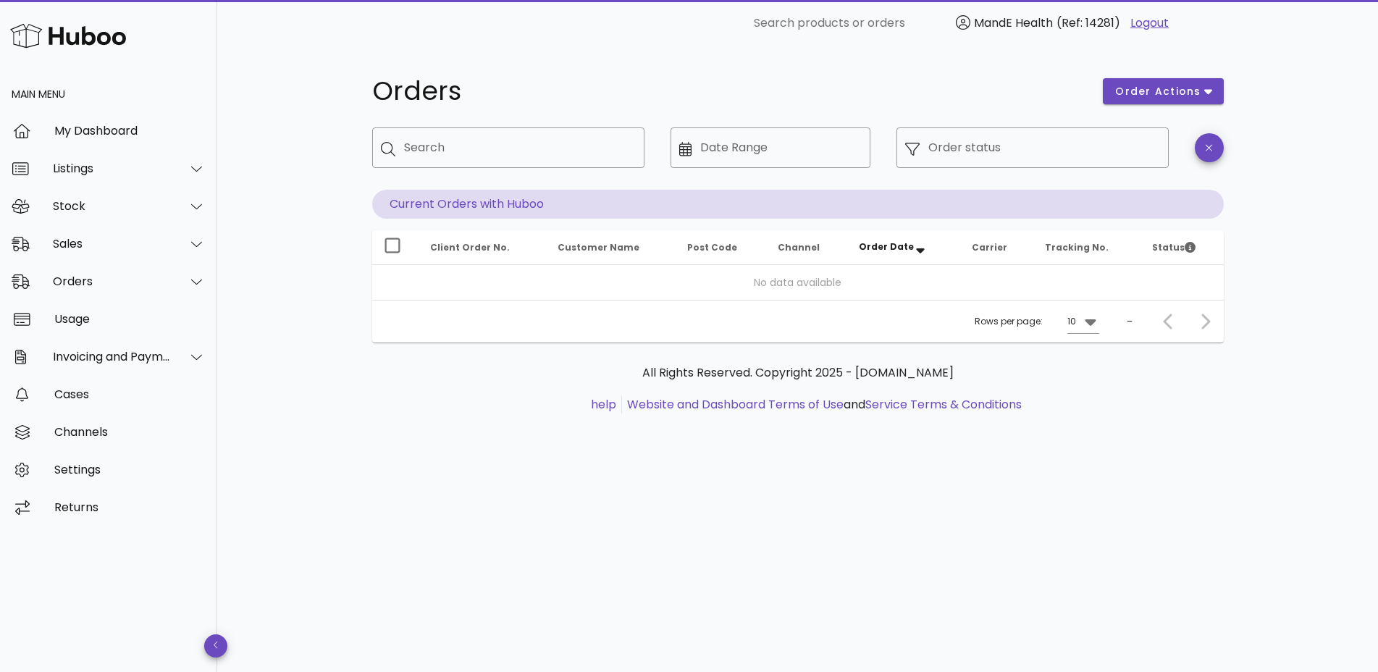
type input "**********"
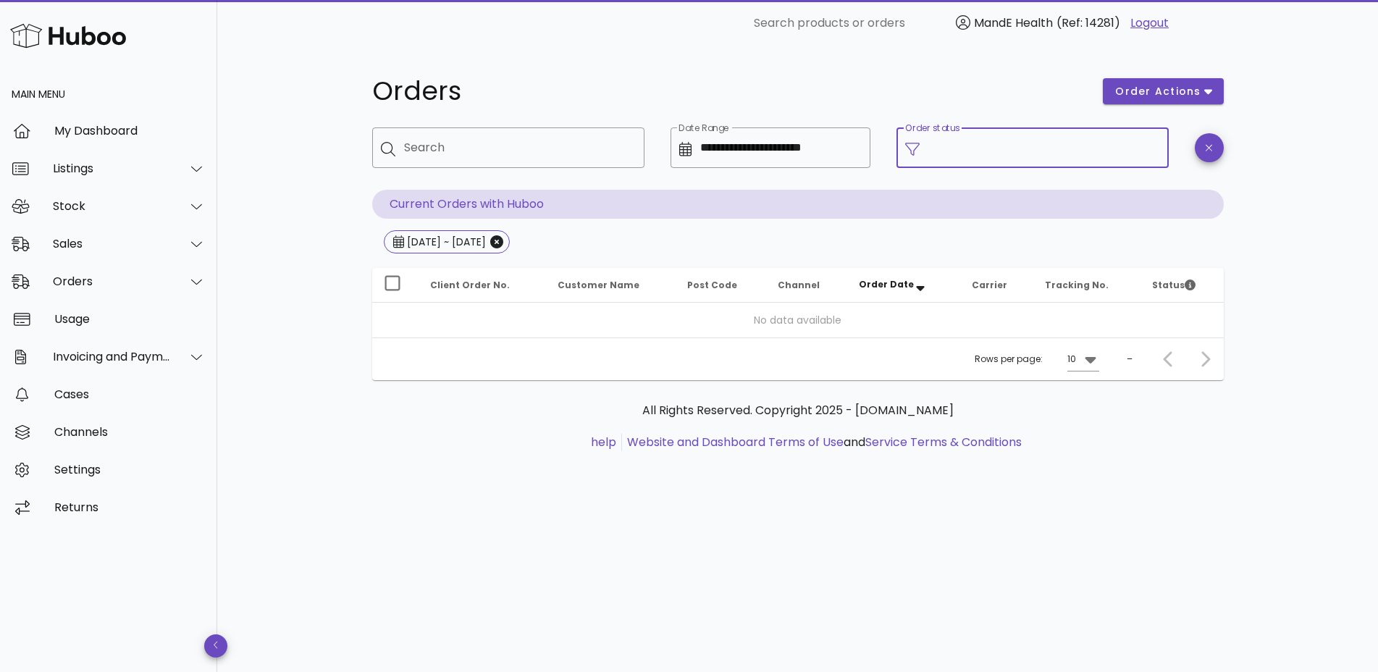
click at [1044, 151] on input "Order status" at bounding box center [1045, 147] width 232 height 23
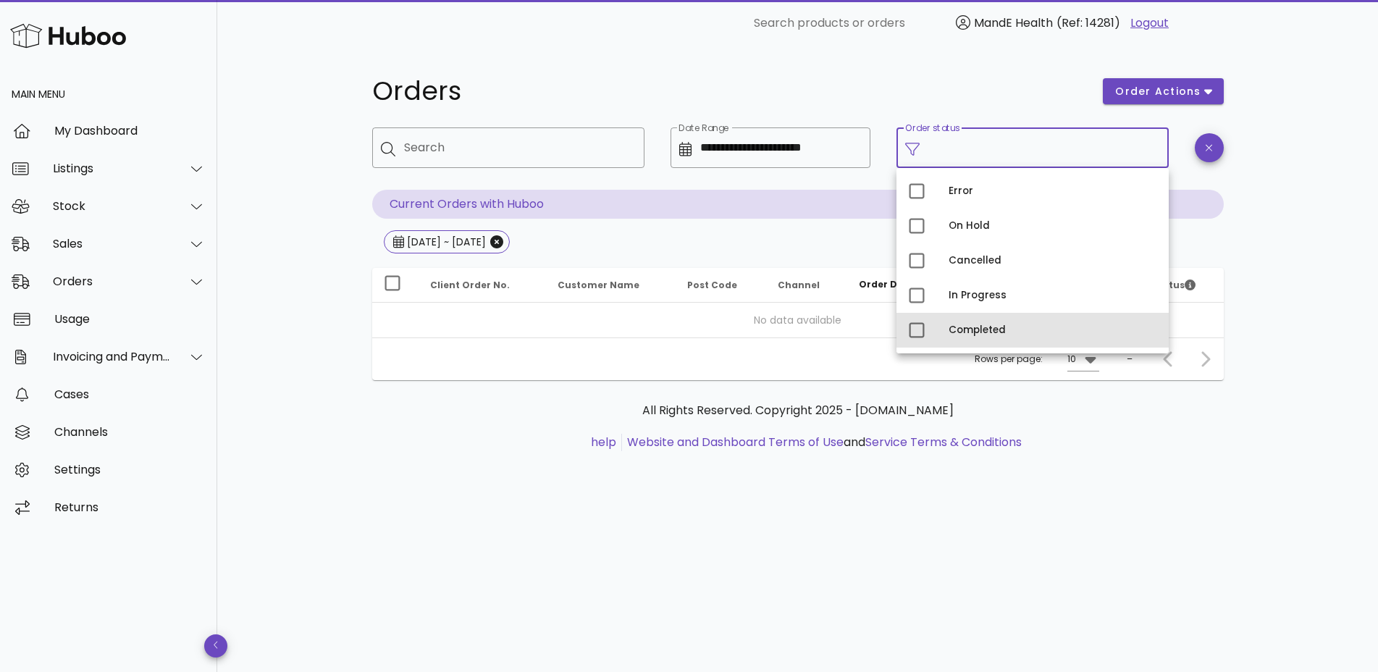
click at [947, 324] on div "Completed" at bounding box center [1033, 330] width 272 height 35
type input "**********"
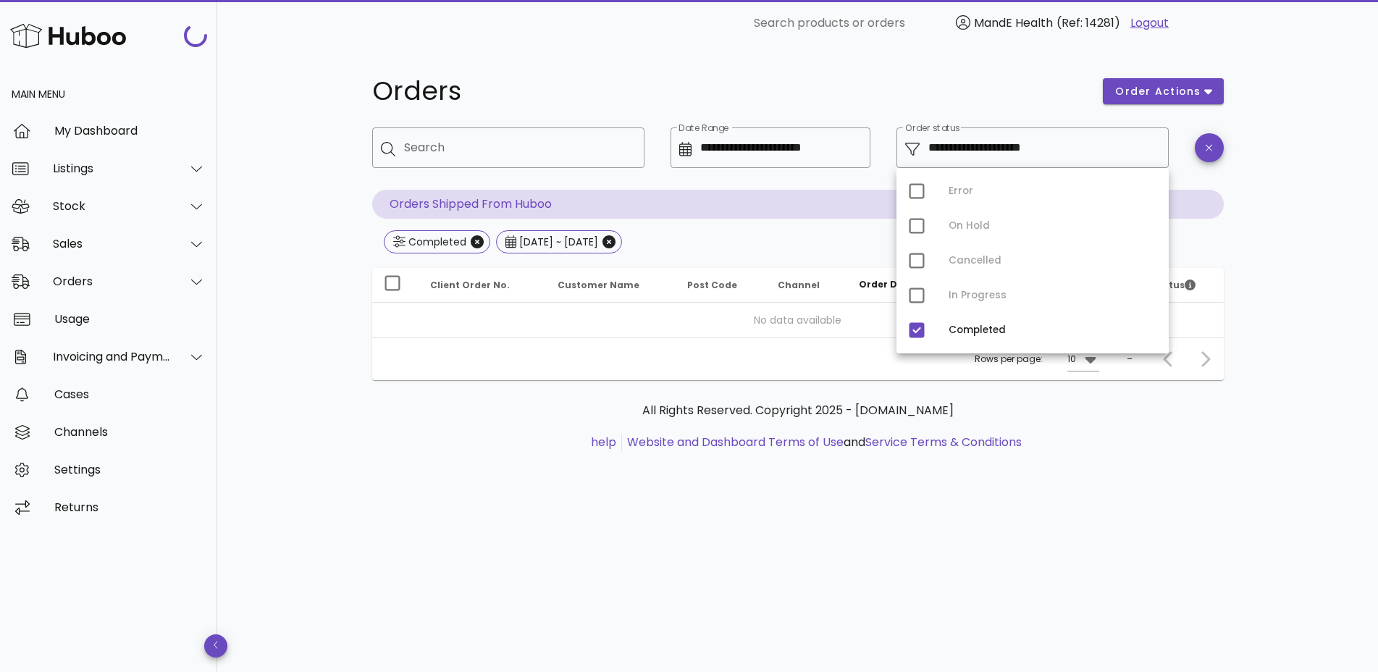
click at [1297, 203] on div "**********" at bounding box center [797, 359] width 1161 height 626
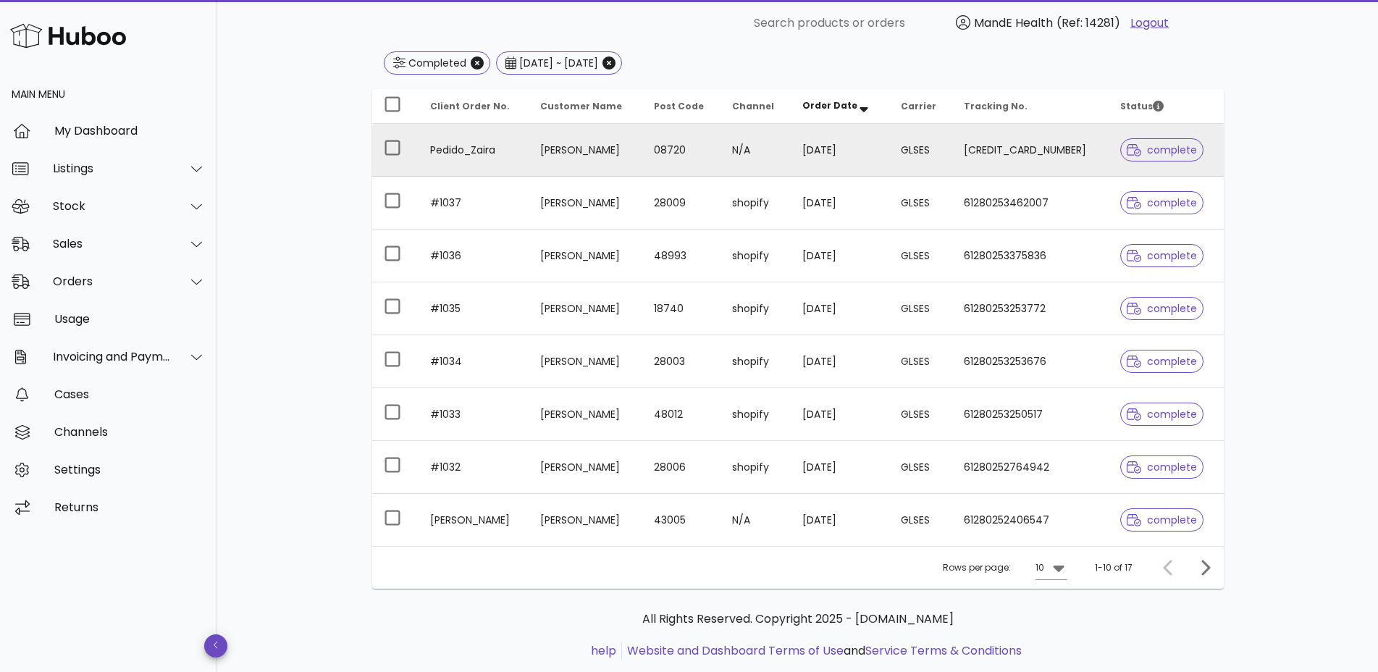
scroll to position [213, 0]
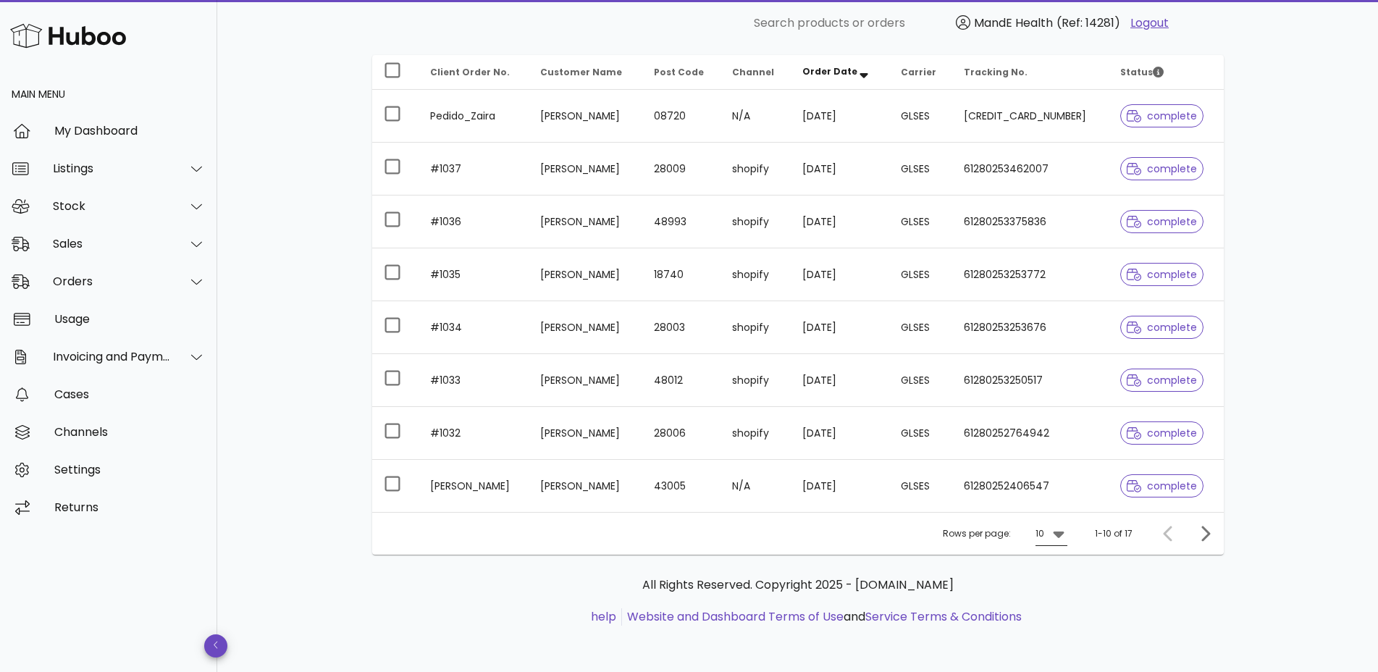
click at [1042, 526] on div "10" at bounding box center [1042, 533] width 12 height 23
click at [1044, 578] on div "25" at bounding box center [1056, 580] width 38 height 35
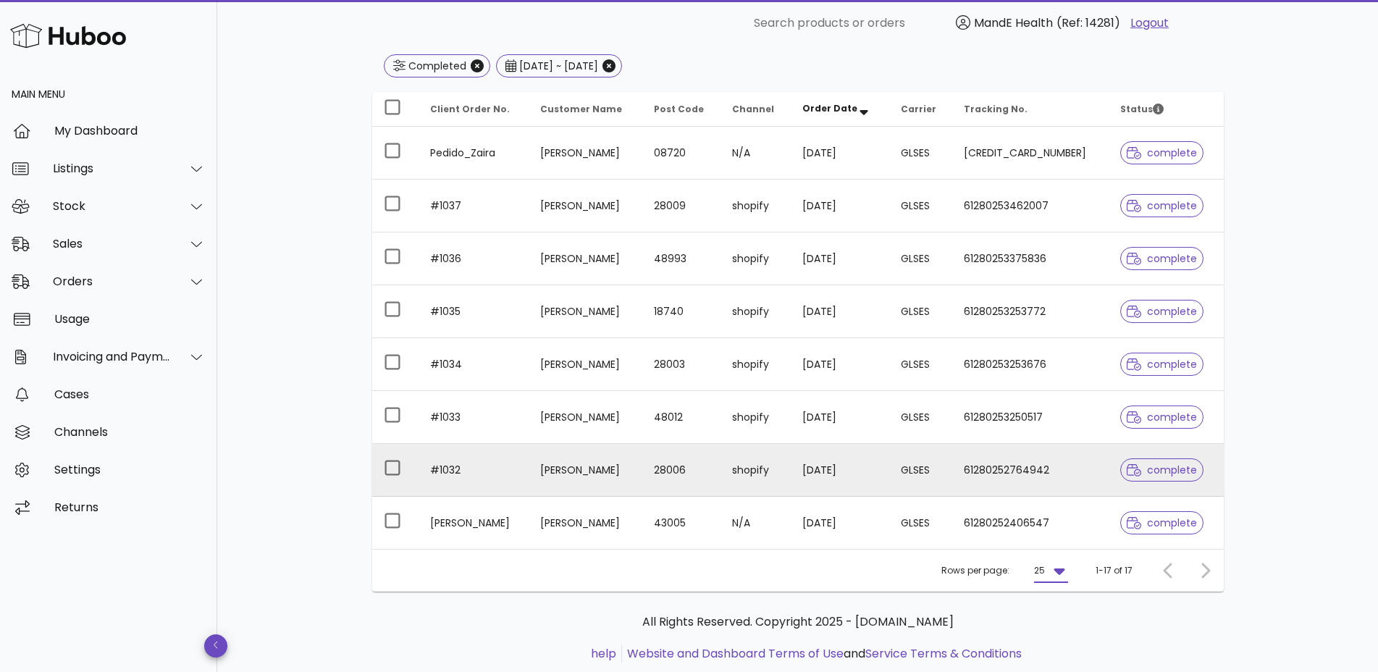
scroll to position [158, 0]
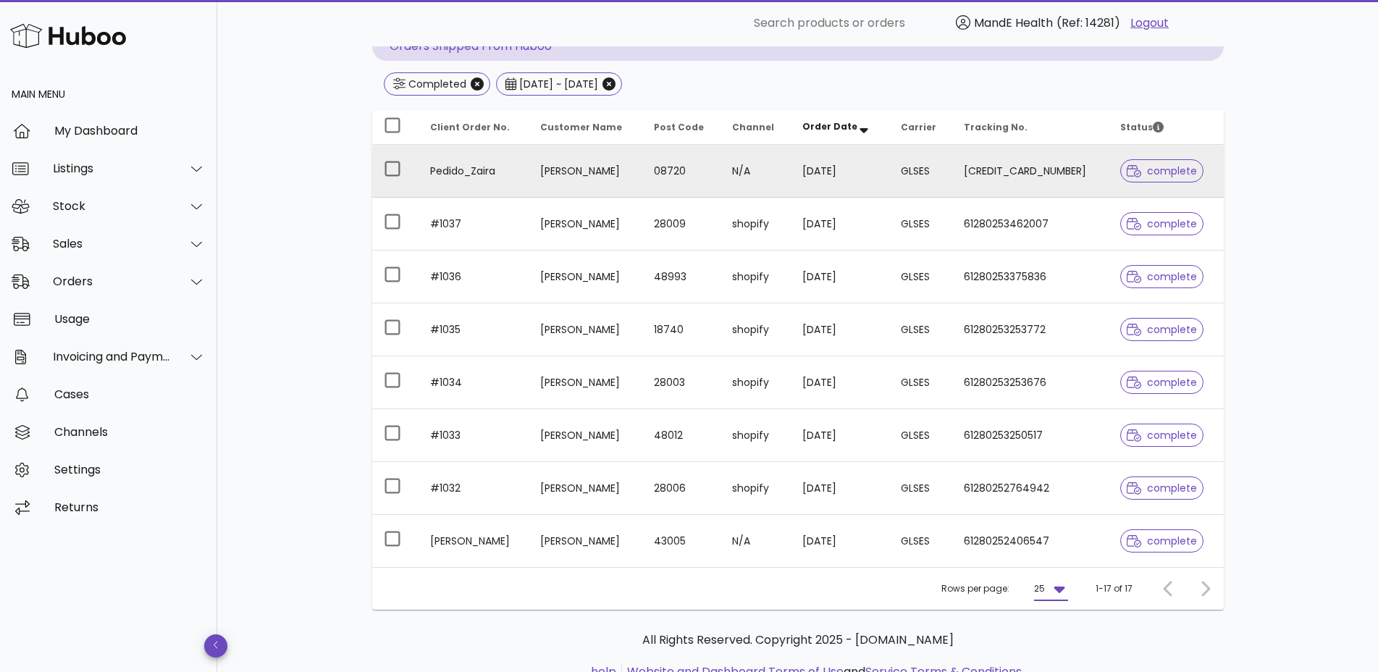
click at [1010, 169] on td "[CREDIT_CARD_NUMBER]" at bounding box center [1031, 171] width 156 height 53
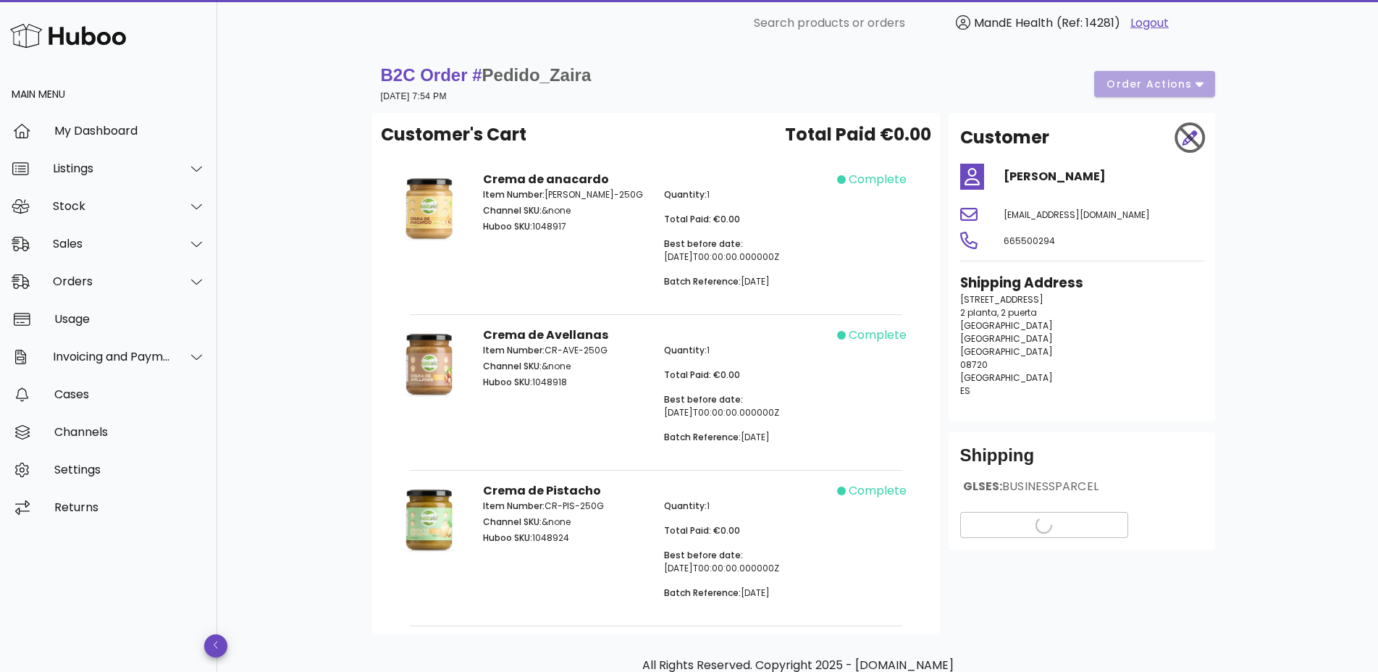
scroll to position [1, 0]
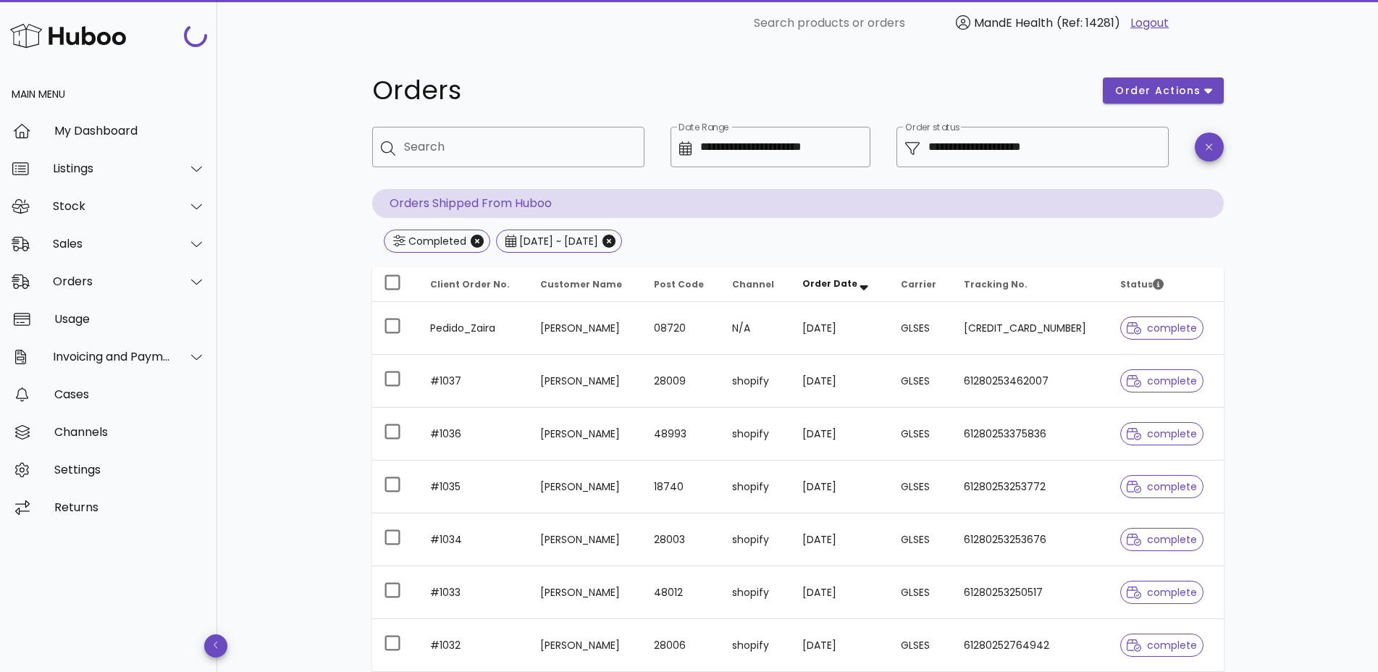
scroll to position [158, 0]
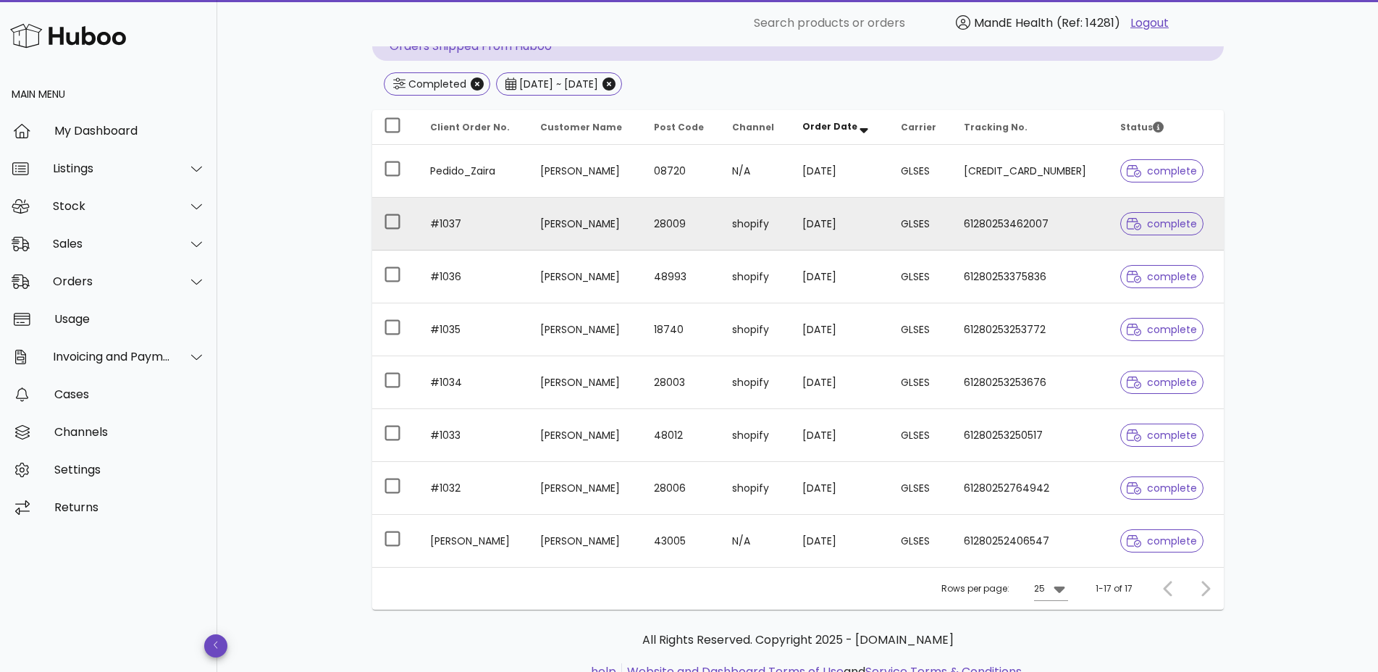
click at [940, 223] on td "GLSES" at bounding box center [921, 224] width 63 height 53
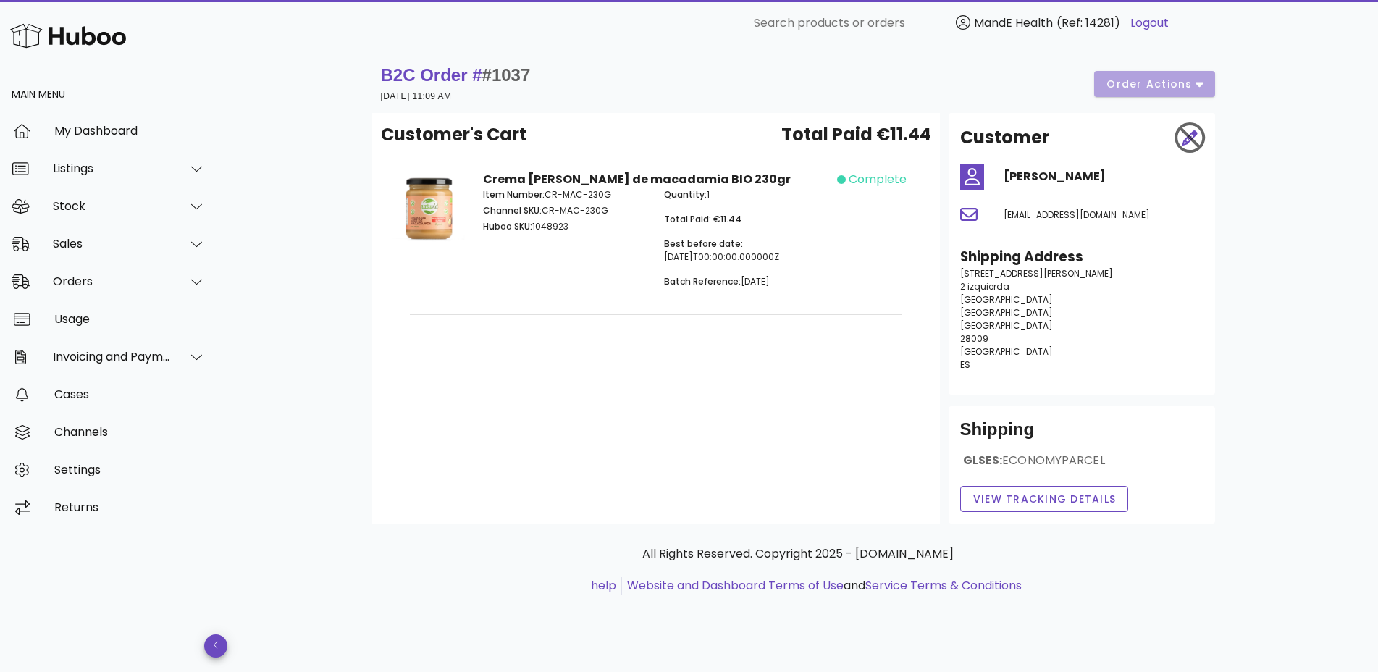
scroll to position [158, 0]
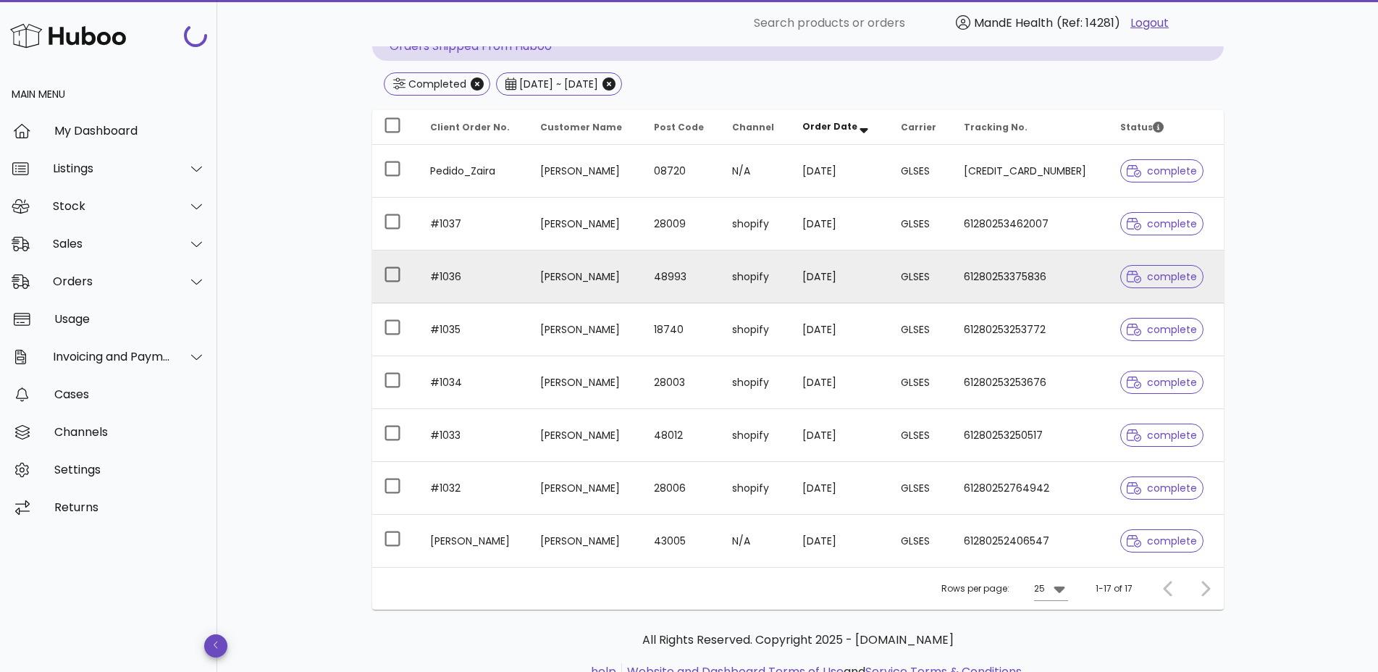
click at [627, 254] on td "[PERSON_NAME]" at bounding box center [585, 277] width 113 height 53
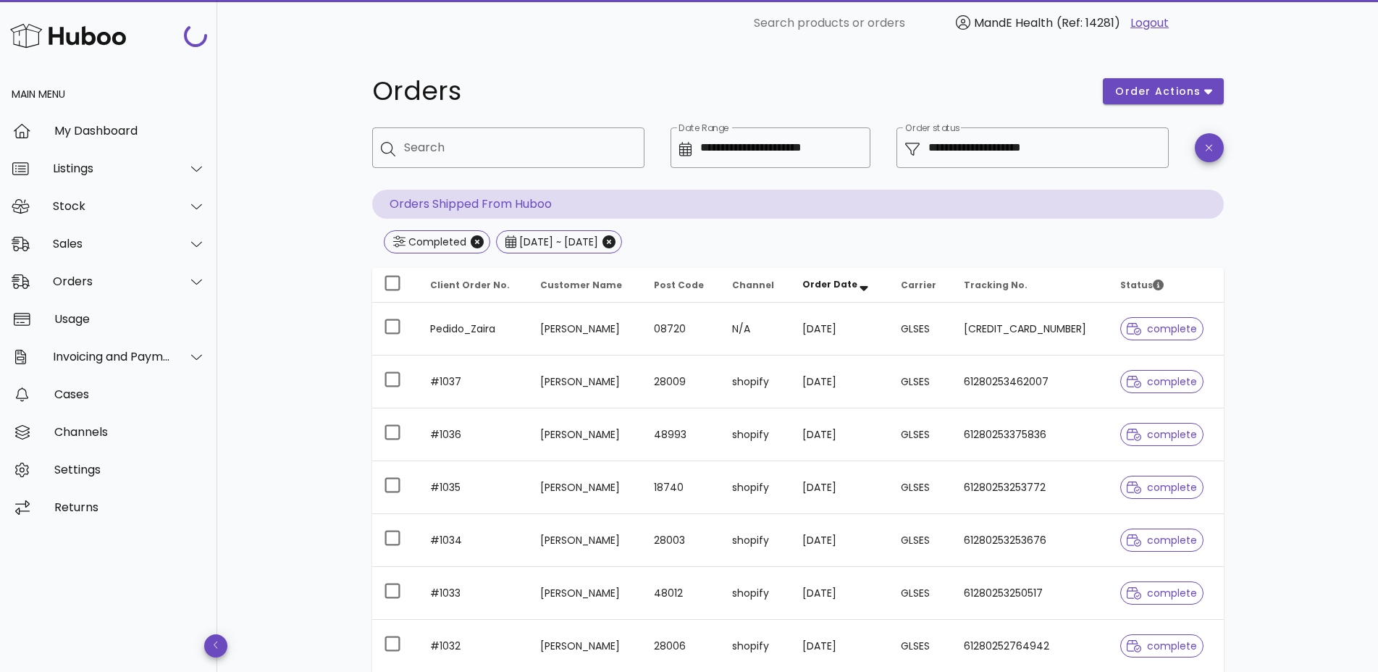
scroll to position [158, 0]
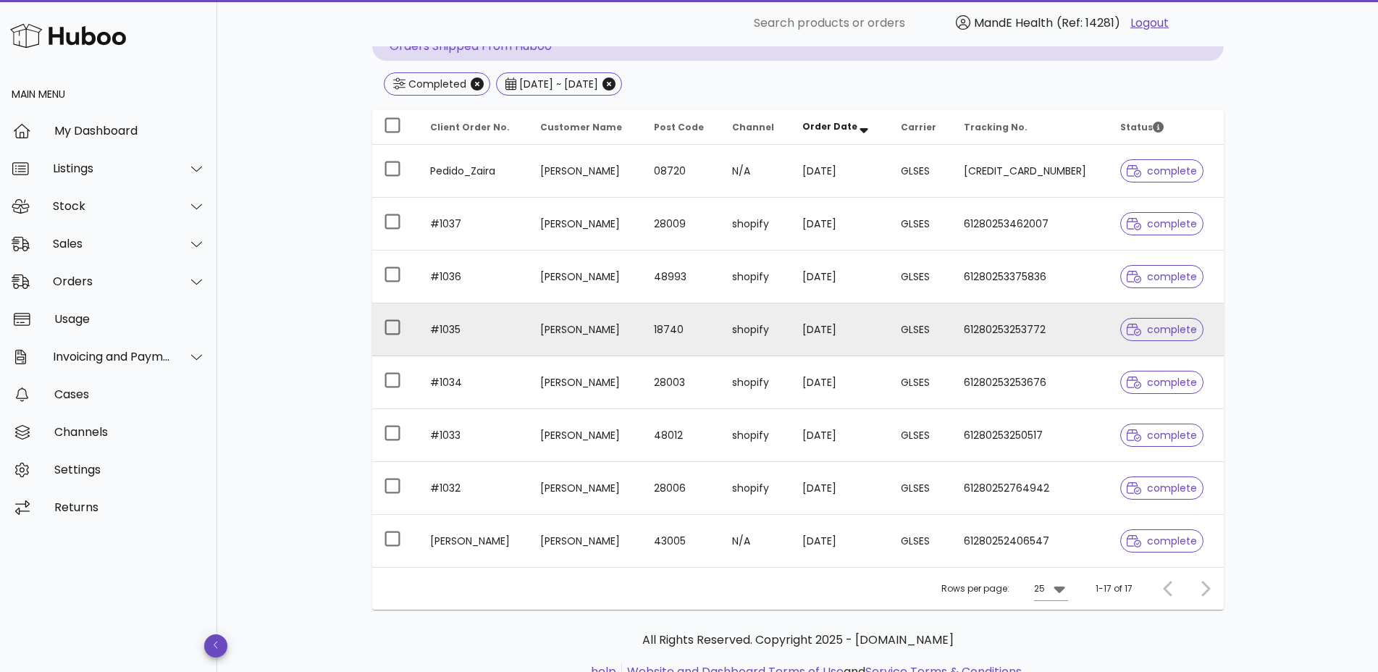
click at [611, 317] on td "[PERSON_NAME]" at bounding box center [585, 330] width 113 height 53
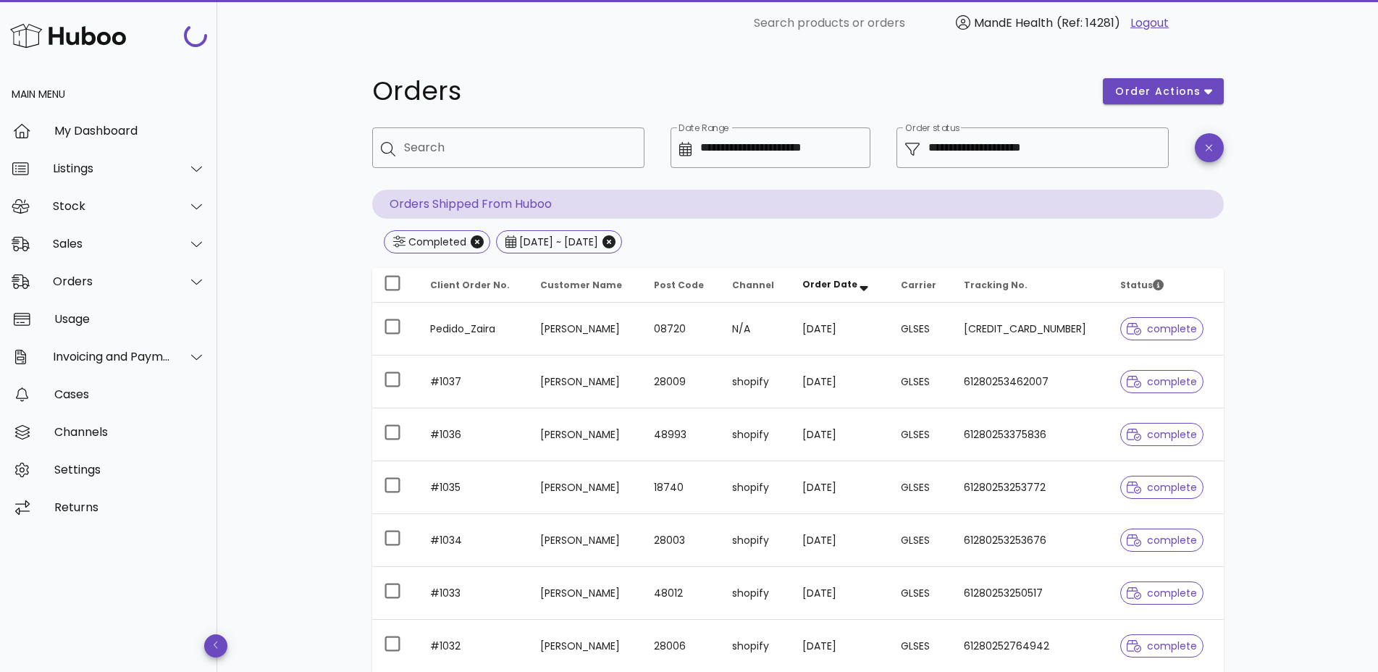
scroll to position [158, 0]
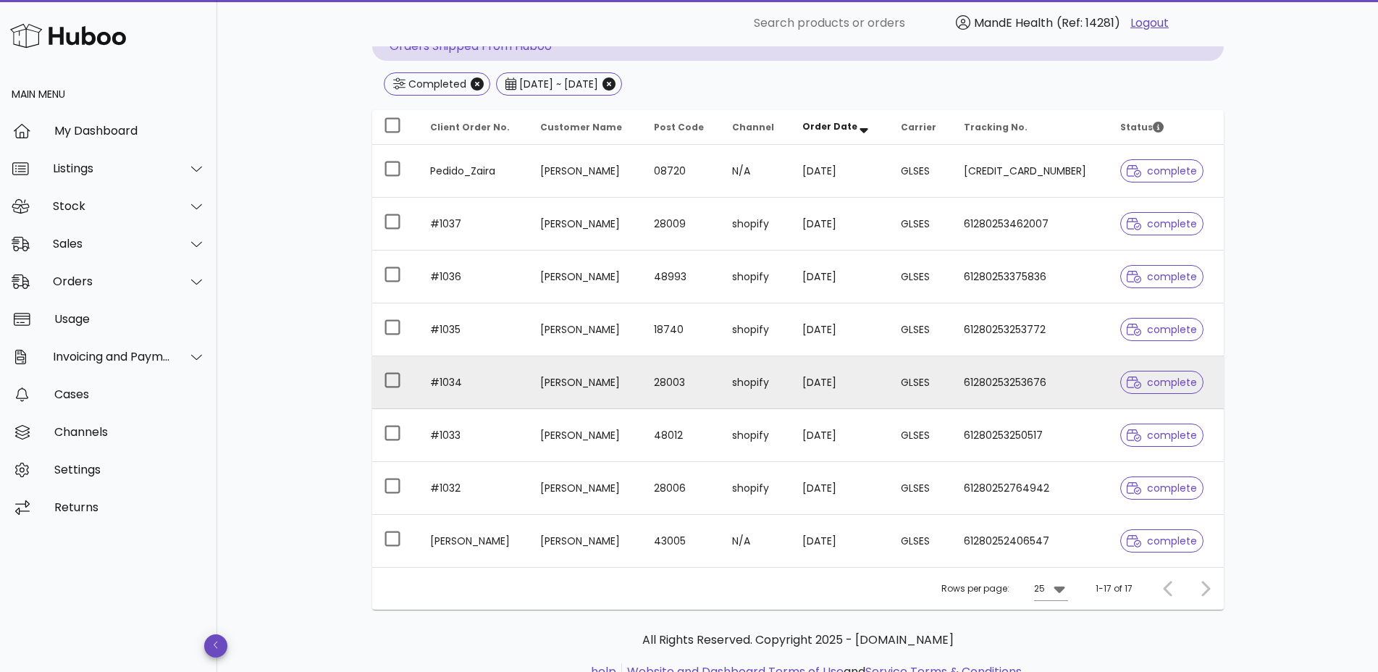
click at [556, 372] on td "[PERSON_NAME]" at bounding box center [585, 382] width 113 height 53
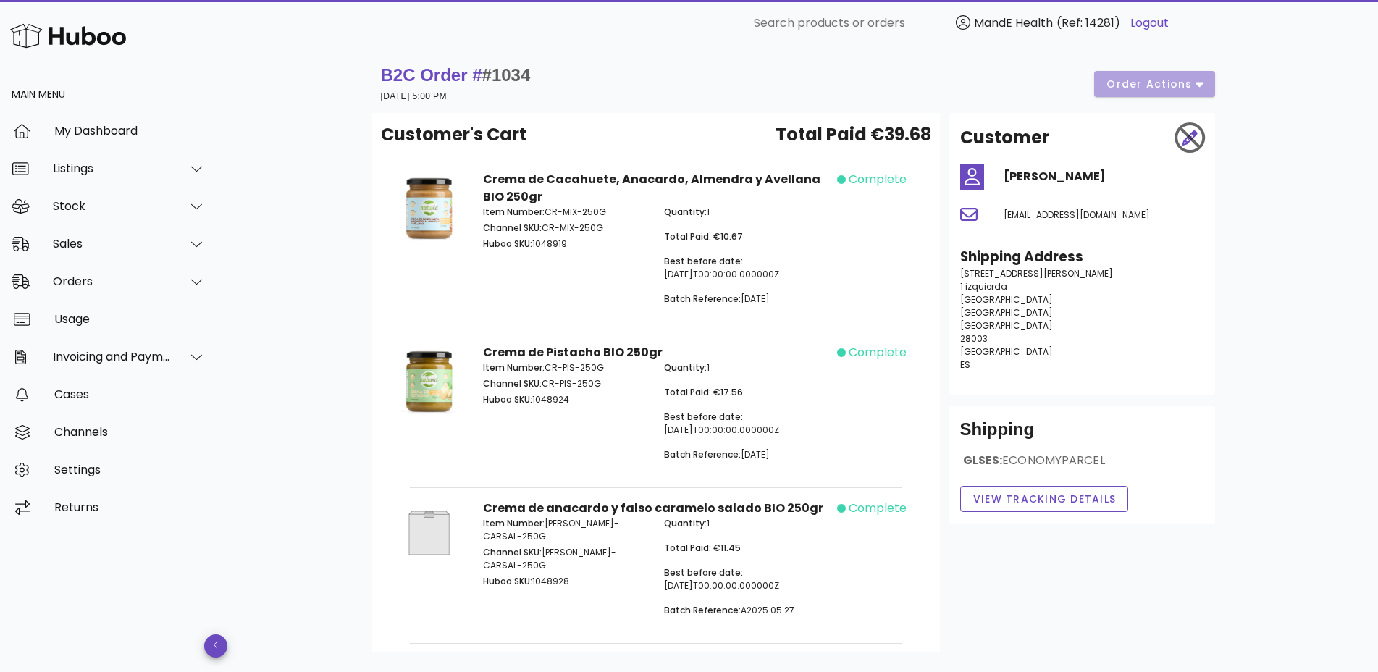
scroll to position [158, 0]
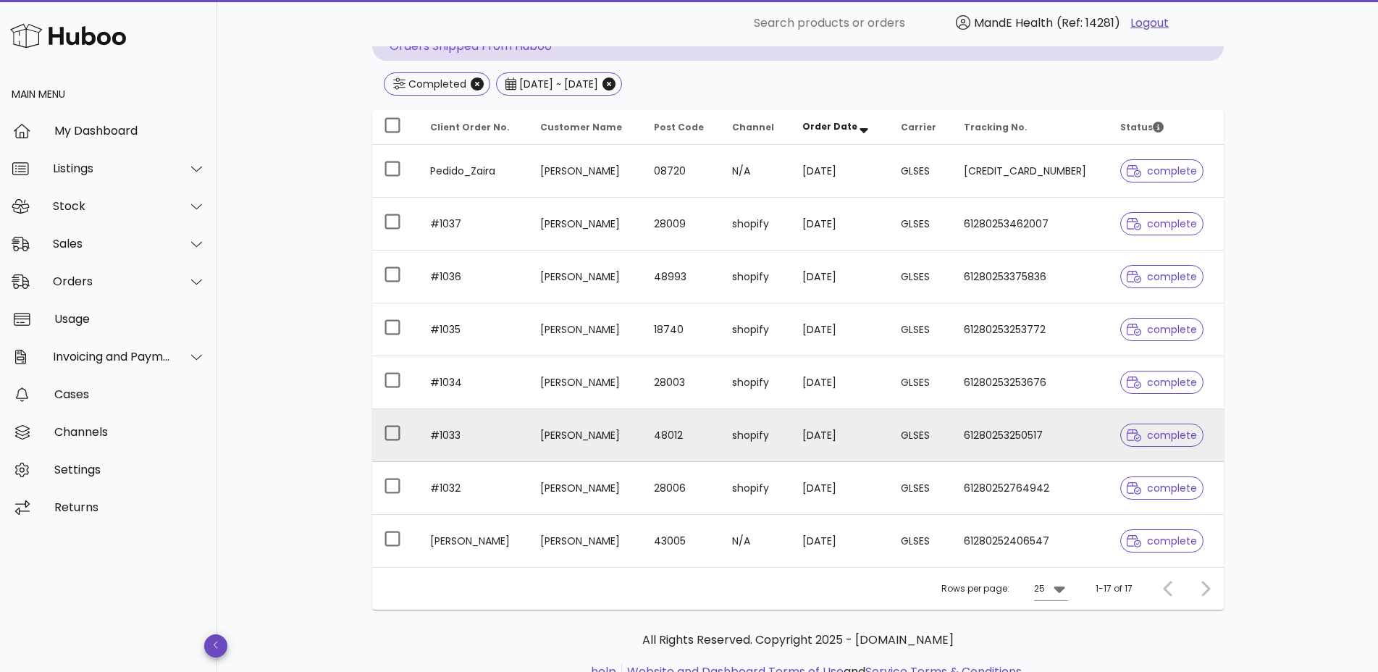
click at [624, 430] on td "[PERSON_NAME]" at bounding box center [585, 435] width 113 height 53
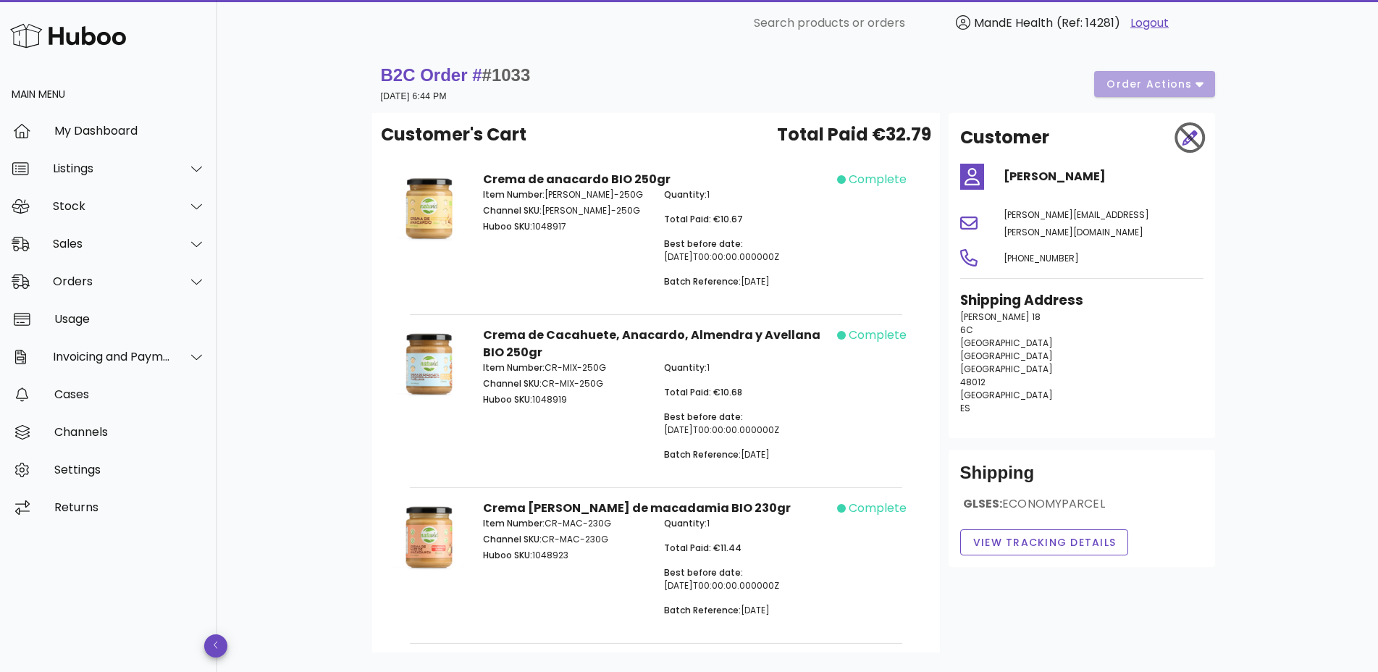
scroll to position [158, 0]
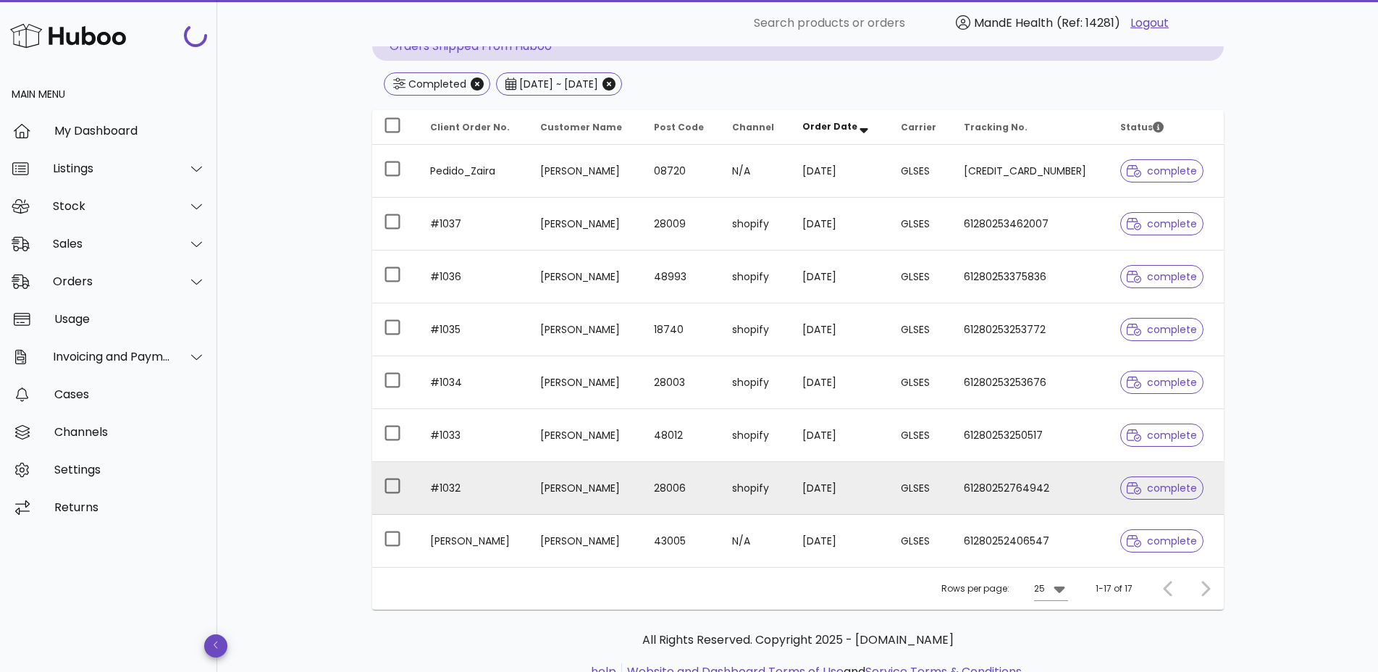
click at [579, 477] on td "[PERSON_NAME]" at bounding box center [585, 488] width 113 height 53
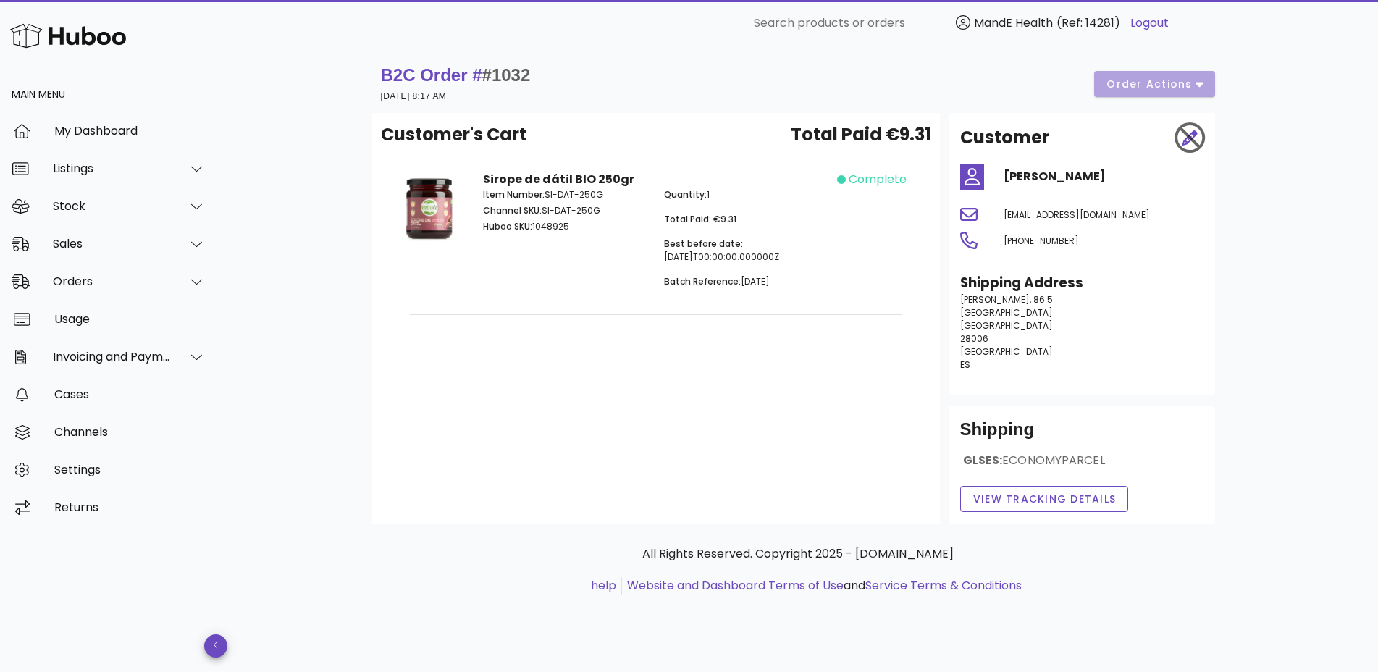
scroll to position [158, 0]
